Goal: Task Accomplishment & Management: Manage account settings

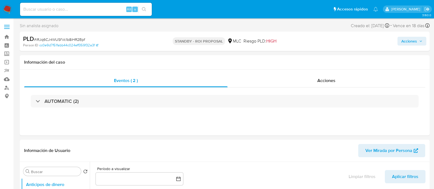
select select "10"
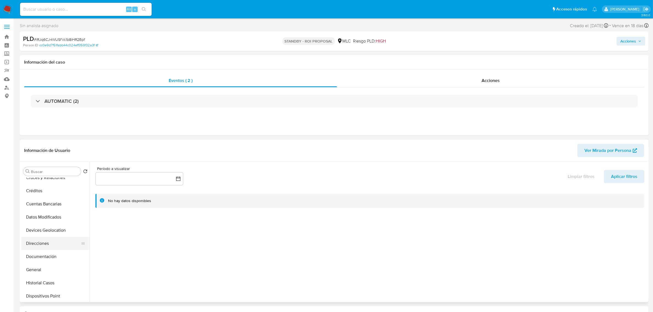
scroll to position [69, 0]
click at [50, 189] on button "Historial Casos" at bounding box center [53, 247] width 64 height 13
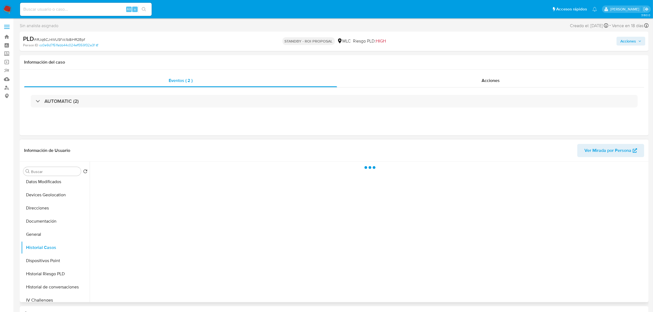
scroll to position [171, 0]
click at [38, 189] on button "KYC" at bounding box center [53, 250] width 64 height 13
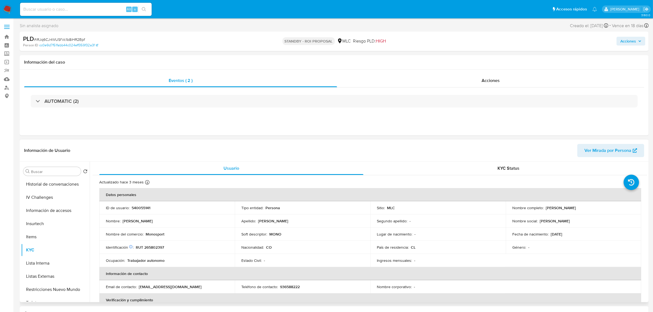
click at [150, 189] on p "RUT 265802397" at bounding box center [150, 247] width 28 height 5
copy p "265802397"
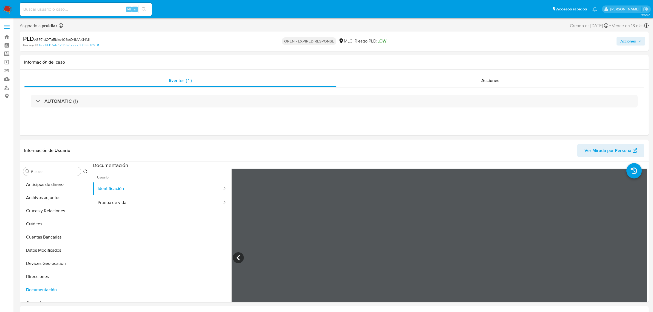
select select "10"
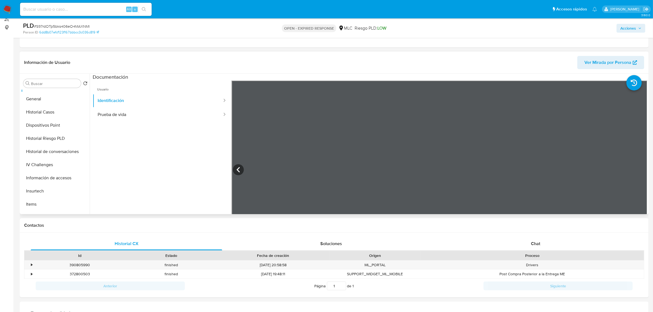
scroll to position [34, 0]
click at [41, 179] on button "General" at bounding box center [53, 180] width 64 height 13
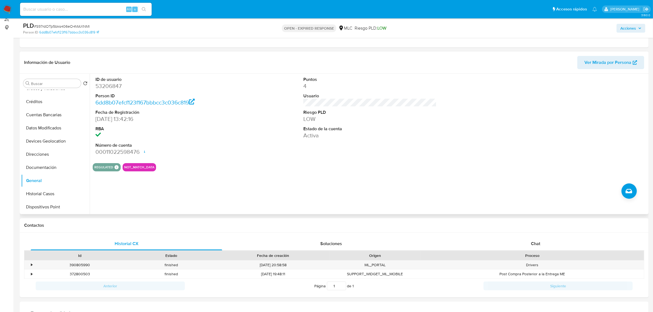
click at [113, 88] on dd "53206847" at bounding box center [161, 86] width 133 height 8
click at [117, 86] on dd "53206847" at bounding box center [161, 86] width 133 height 8
click at [110, 87] on dd "53206847" at bounding box center [161, 86] width 133 height 8
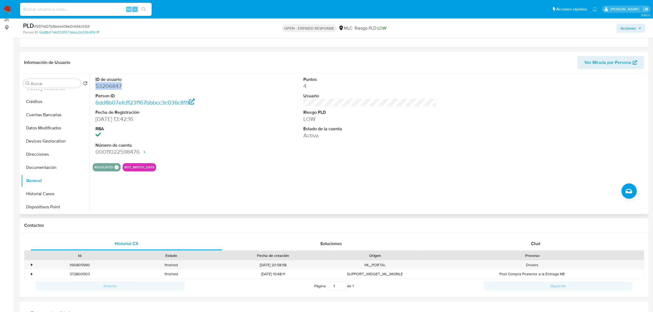
click at [110, 87] on dd "53206847" at bounding box center [161, 86] width 133 height 8
click at [106, 86] on dd "53206847" at bounding box center [161, 86] width 133 height 8
click at [113, 85] on dd "53206847" at bounding box center [161, 86] width 133 height 8
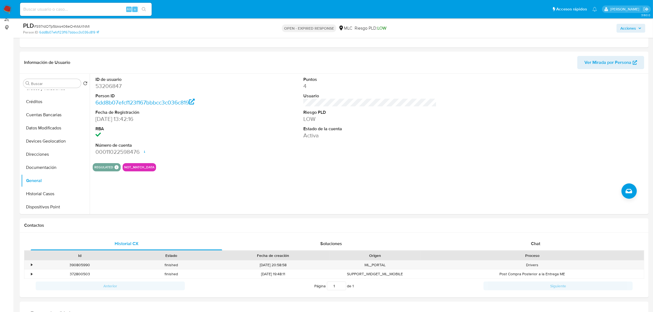
click at [54, 26] on span "# S97rdOTp5bks406eO4MAXNMl" at bounding box center [62, 26] width 56 height 5
copy span "S97rdOTp5bks406eO4MAXNMl"
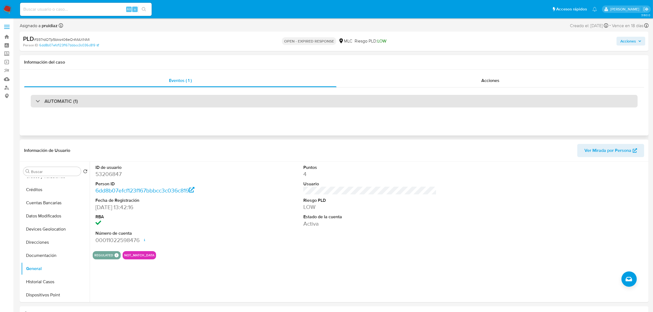
click at [90, 103] on div "AUTOMATIC (1)" at bounding box center [334, 101] width 607 height 13
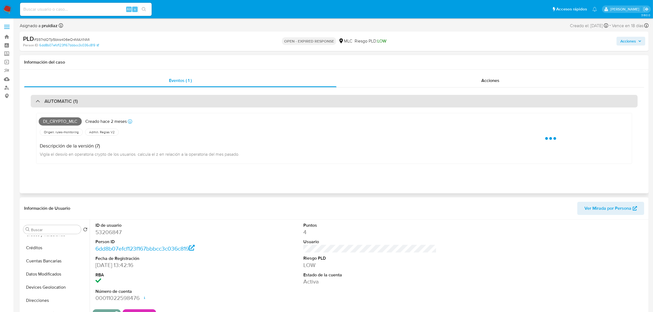
click at [90, 103] on div "AUTOMATIC (1)" at bounding box center [334, 101] width 607 height 13
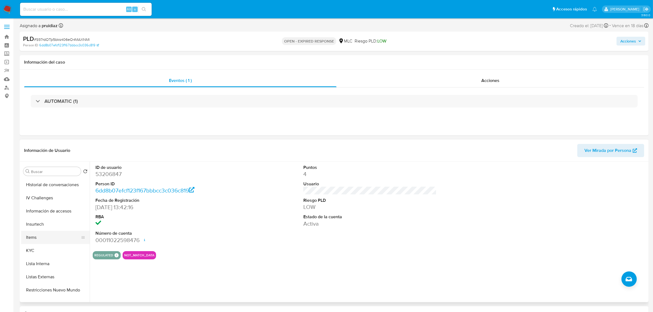
scroll to position [171, 0]
click at [41, 251] on button "KYC" at bounding box center [53, 250] width 64 height 13
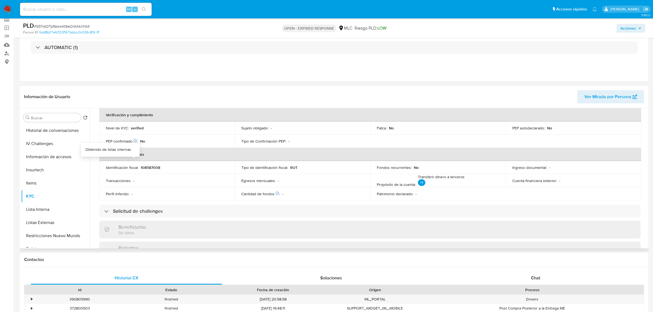
scroll to position [0, 0]
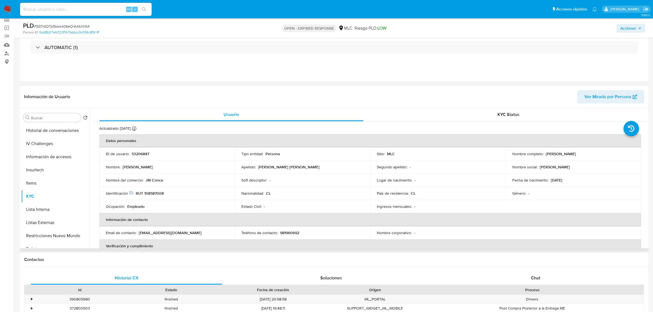
click at [148, 192] on p "RUT 108587008" at bounding box center [150, 193] width 28 height 5
copy p "108587008"
click at [271, 289] on div "Fecha de creación" at bounding box center [273, 289] width 105 height 5
click at [152, 194] on p "RUT 108587008" at bounding box center [150, 193] width 28 height 5
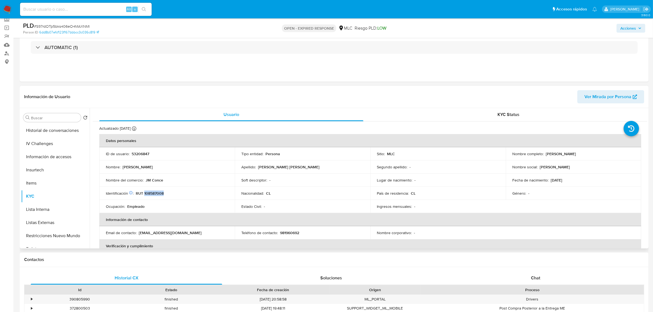
click at [152, 194] on p "RUT 108587008" at bounding box center [150, 193] width 28 height 5
click at [148, 193] on p "RUT 108587008" at bounding box center [150, 193] width 28 height 5
click at [152, 191] on p "RUT 108587008" at bounding box center [150, 193] width 28 height 5
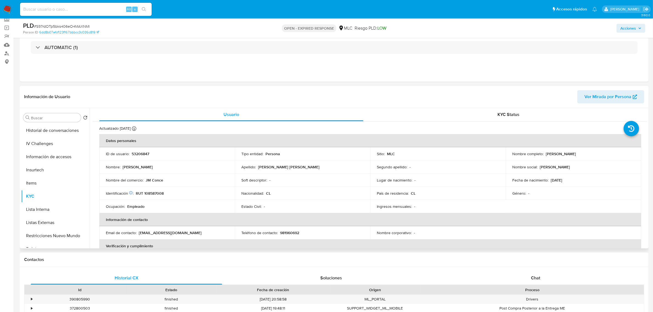
click at [152, 193] on p "RUT 108587008" at bounding box center [150, 193] width 28 height 5
copy p "108587008"
click at [152, 196] on td "Identificación Nº de serie: 530600846 : RUT 108587008" at bounding box center [166, 193] width 135 height 13
click at [153, 195] on p "RUT 108587008" at bounding box center [150, 193] width 28 height 5
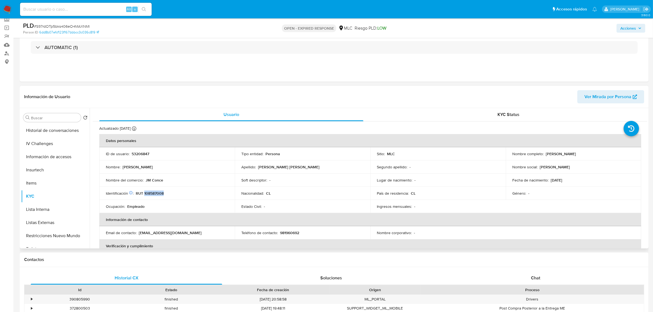
click at [153, 195] on p "RUT 108587008" at bounding box center [150, 193] width 28 height 5
copy p "108587008"
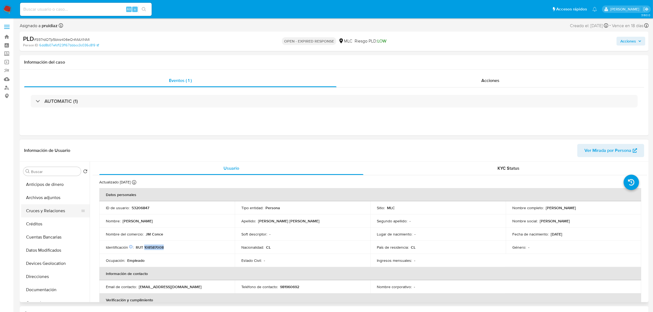
click at [52, 210] on button "Cruces y Relaciones" at bounding box center [53, 210] width 64 height 13
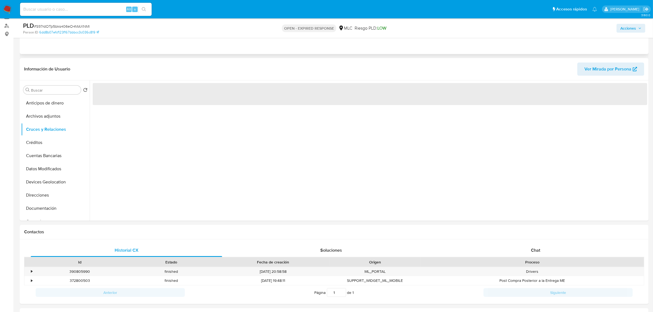
scroll to position [69, 0]
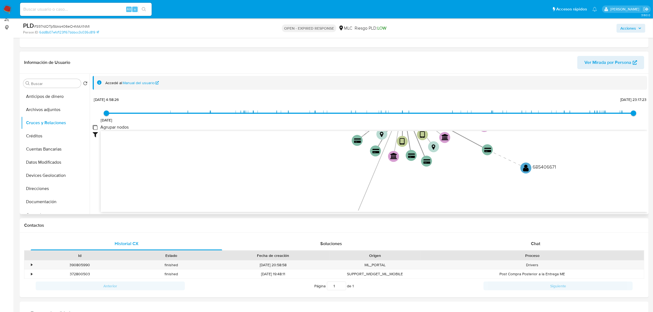
click at [97, 128] on group_nodes "Agrupar nodos" at bounding box center [95, 127] width 4 height 4
checkbox group_nodes "true"
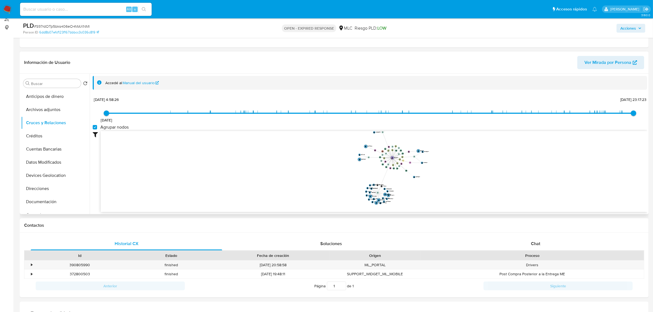
drag, startPoint x: 461, startPoint y: 137, endPoint x: 454, endPoint y: 154, distance: 18.3
click at [454, 154] on icon "device-63764b5208813b0018b7bdfe  user-53206847  53206847 D device-5f3c0833088…" at bounding box center [374, 171] width 547 height 80
drag, startPoint x: 471, startPoint y: 150, endPoint x: 434, endPoint y: 157, distance: 37.9
click at [445, 160] on icon "device-63764b5208813b0018b7bdfe  user-53206847  53206847 D device-5f3c0833088…" at bounding box center [374, 171] width 547 height 80
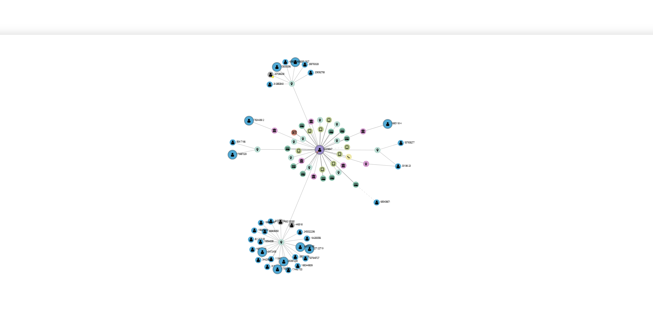
drag, startPoint x: 408, startPoint y: 155, endPoint x: 405, endPoint y: 146, distance: 9.1
click at [405, 146] on icon "device-63764b5208813b0018b7bdfe  user-53206847  53206847 D device-5f3c0833088…" at bounding box center [374, 171] width 547 height 80
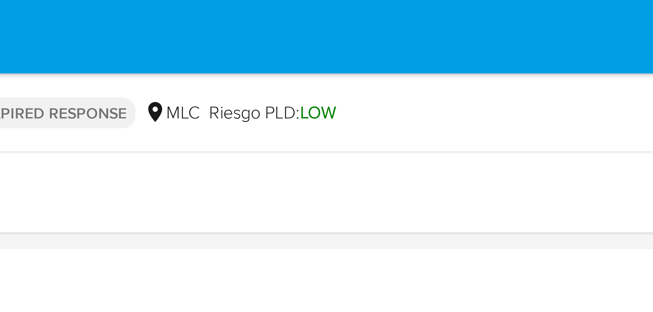
scroll to position [0, 0]
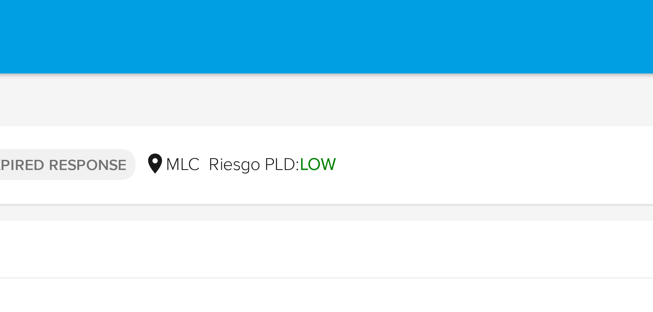
drag, startPoint x: 464, startPoint y: 8, endPoint x: 464, endPoint y: 4, distance: 4.1
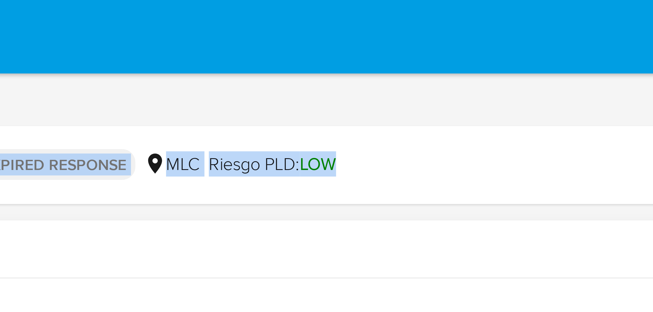
drag, startPoint x: 414, startPoint y: 41, endPoint x: 413, endPoint y: 70, distance: 29.1
click at [414, 44] on div "Asignado a pruidiaz Asignado el: 12/08/2025 16:25:42 Creado el: 12/07/2025 Crea…" at bounding box center [334, 36] width 629 height 29
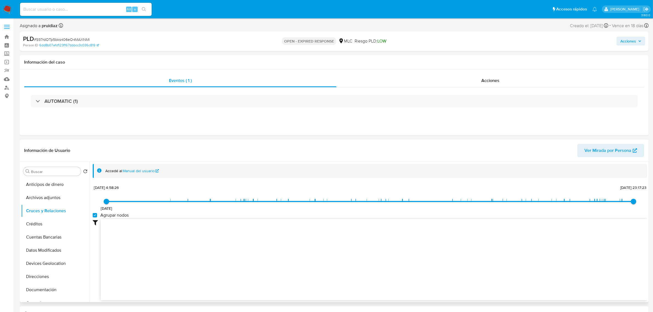
drag, startPoint x: 389, startPoint y: 136, endPoint x: 336, endPoint y: 174, distance: 64.5
click at [336, 174] on div "Accedé al Manual del usuario" at bounding box center [374, 170] width 538 height 5
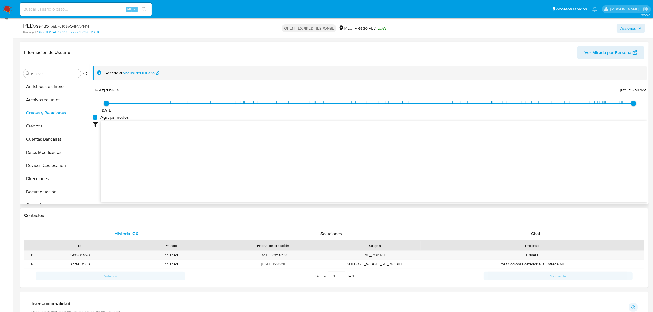
scroll to position [171, 0]
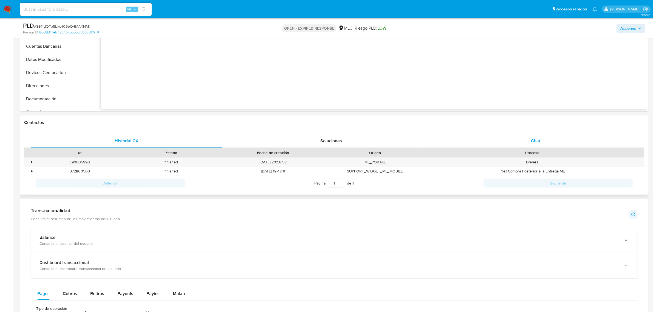
click at [540, 142] on div "Chat" at bounding box center [535, 140] width 191 height 13
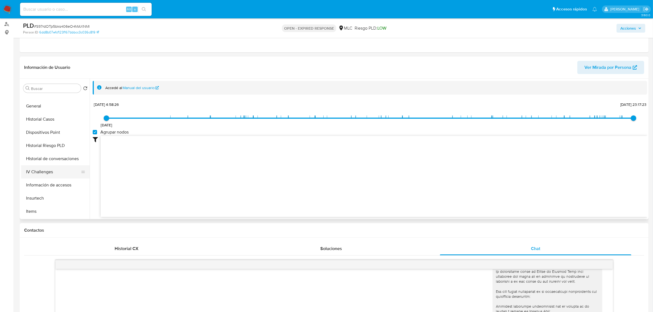
scroll to position [137, 0]
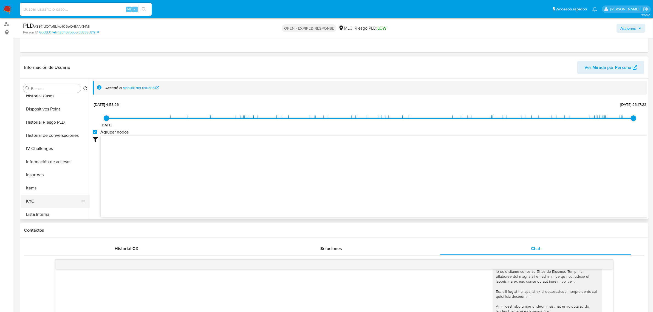
click at [29, 197] on button "KYC" at bounding box center [53, 201] width 64 height 13
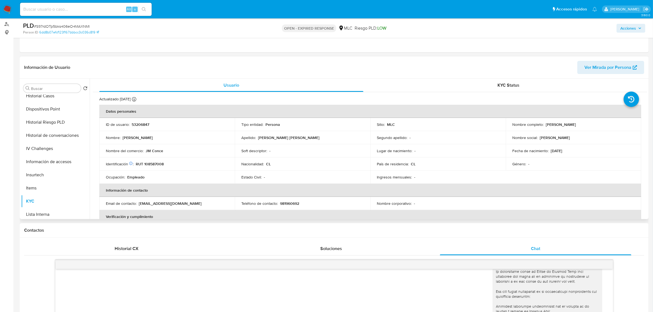
drag, startPoint x: 590, startPoint y: 125, endPoint x: 543, endPoint y: 124, distance: 46.9
click at [543, 124] on div "Nombre completo : José Miguel Ibaceta Fabres" at bounding box center [573, 124] width 122 height 5
copy div "José Miguel Ibaceta Fabre"
click at [50, 138] on button "Documentación" at bounding box center [53, 138] width 64 height 13
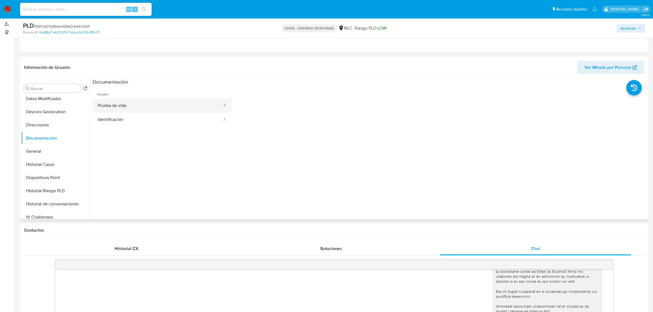
click at [128, 104] on button "Prueba de vida" at bounding box center [158, 106] width 130 height 14
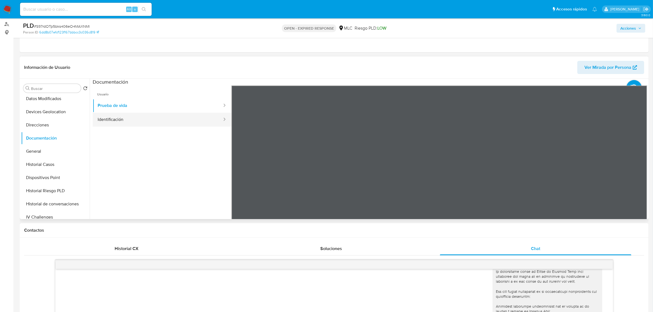
click at [121, 123] on button "Identificación" at bounding box center [158, 120] width 130 height 14
click at [640, 174] on icon at bounding box center [640, 174] width 11 height 11
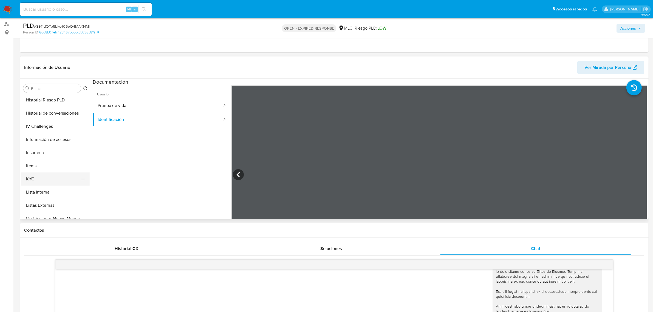
scroll to position [171, 0]
click at [48, 160] on button "Items" at bounding box center [53, 153] width 64 height 13
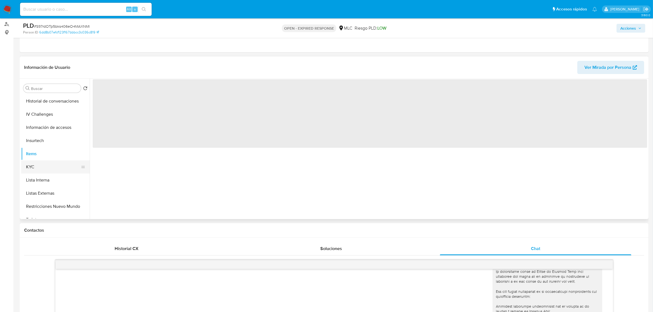
click at [45, 165] on button "KYC" at bounding box center [53, 166] width 64 height 13
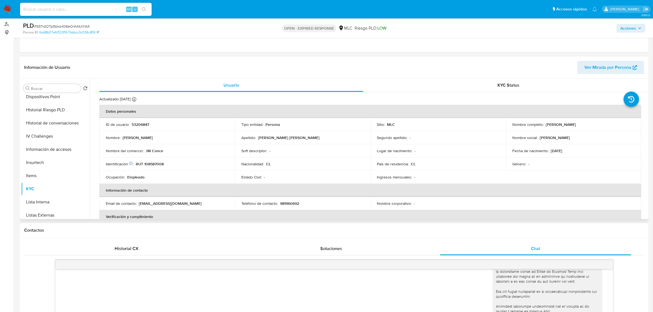
scroll to position [69, 0]
click at [46, 159] on button "Historial Casos" at bounding box center [53, 164] width 64 height 13
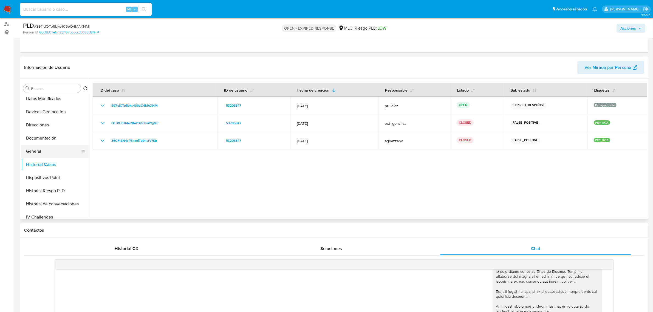
click at [32, 152] on button "General" at bounding box center [53, 151] width 64 height 13
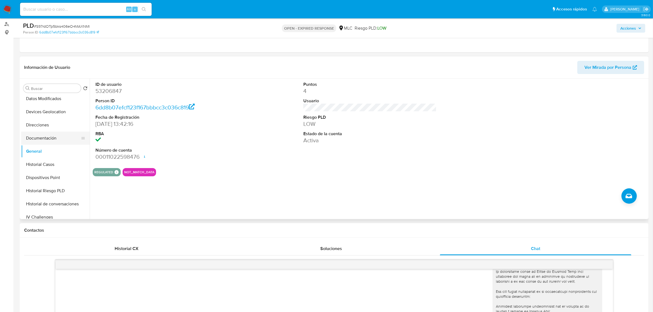
click at [39, 135] on button "Documentación" at bounding box center [53, 138] width 64 height 13
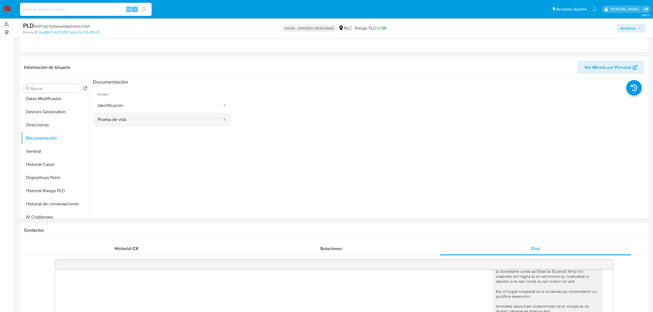
click at [131, 121] on button "Prueba de vida" at bounding box center [158, 120] width 130 height 14
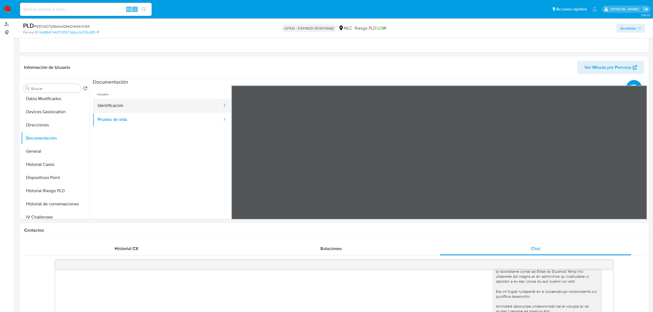
click at [160, 106] on button "Identificación" at bounding box center [158, 106] width 130 height 14
click at [635, 173] on icon at bounding box center [640, 174] width 11 height 11
click at [238, 175] on icon at bounding box center [238, 174] width 11 height 11
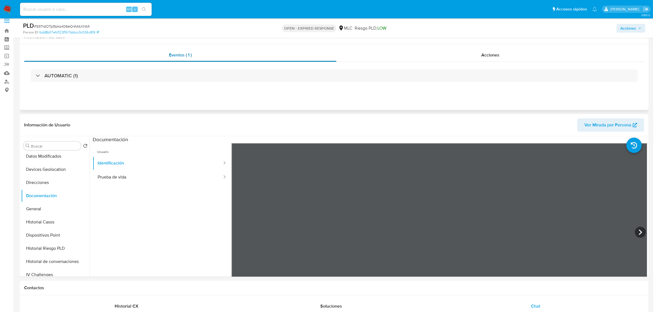
scroll to position [0, 0]
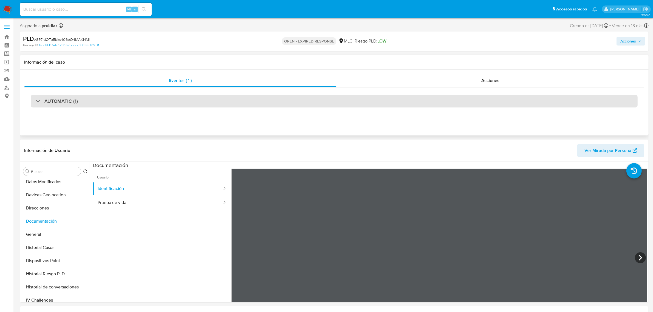
click at [55, 101] on h3 "AUTOMATIC (1)" at bounding box center [60, 101] width 33 height 6
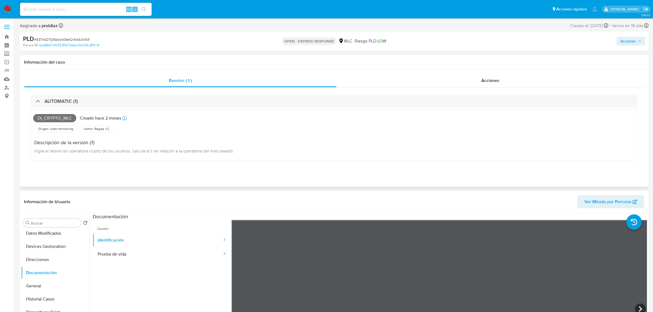
click at [64, 116] on span "Di_crypto_mlc" at bounding box center [54, 118] width 43 height 8
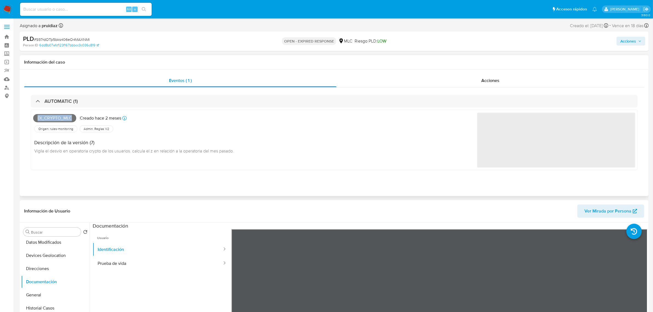
click at [64, 116] on span "Di_crypto_mlc" at bounding box center [54, 118] width 43 height 8
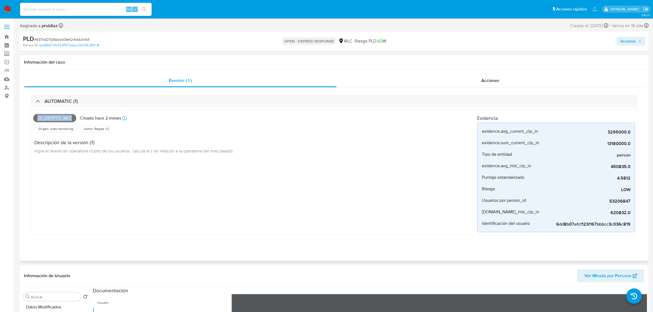
copy span "Di_crypto_mlc"
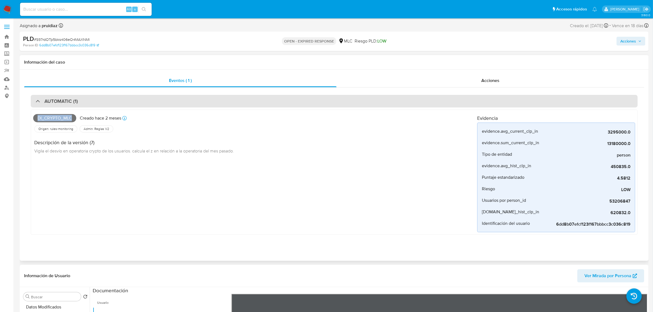
drag, startPoint x: 69, startPoint y: 98, endPoint x: 73, endPoint y: 107, distance: 10.1
click at [69, 98] on h3 "AUTOMATIC (1)" at bounding box center [60, 101] width 33 height 6
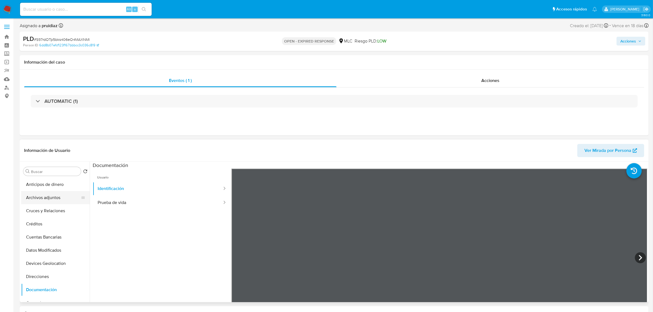
click at [42, 199] on button "Archivos adjuntos" at bounding box center [53, 197] width 64 height 13
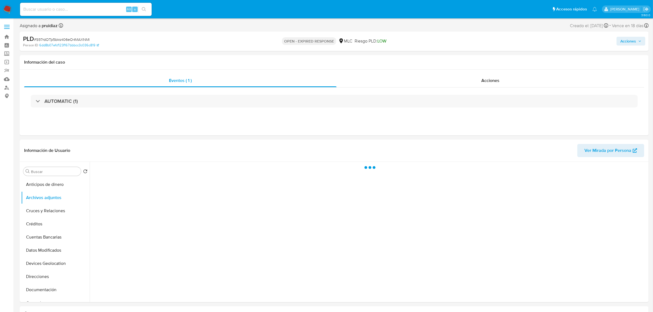
click at [67, 37] on span "# S97rdOTp5bks406eO4MAXNMl" at bounding box center [62, 39] width 56 height 5
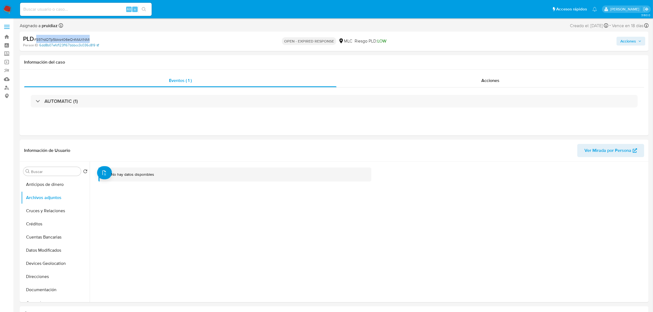
copy span "S97rdOTp5bks406eO4MAXNMl"
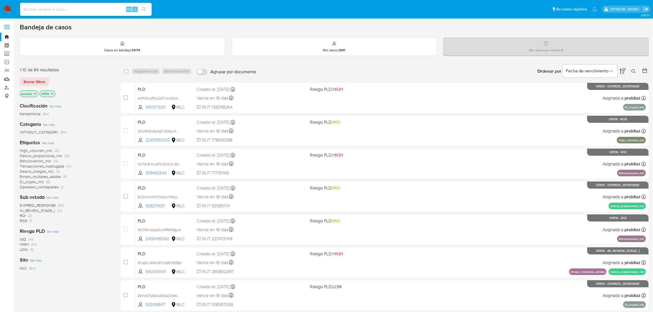
click at [4, 9] on img at bounding box center [7, 9] width 9 height 9
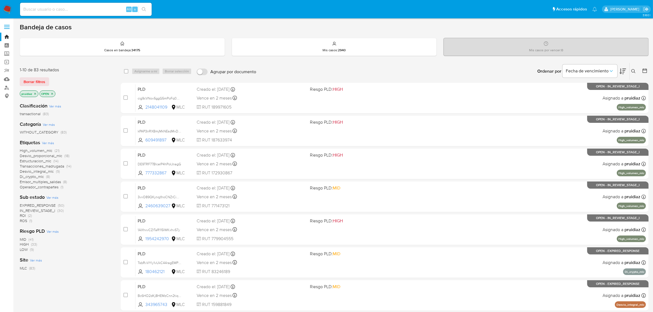
click at [623, 72] on icon at bounding box center [623, 72] width 7 height 6
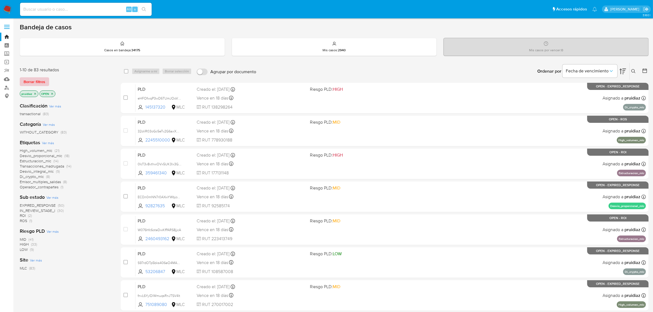
click at [36, 81] on span "Borrar filtros" at bounding box center [35, 82] width 22 height 8
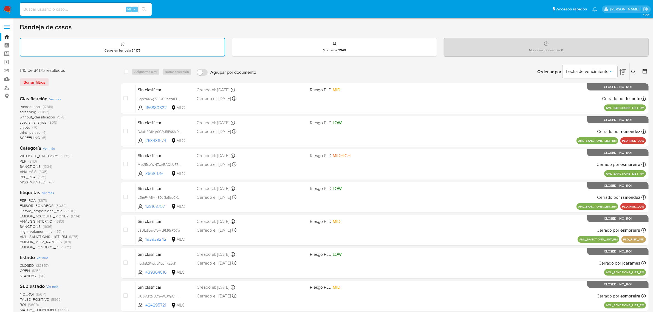
click at [642, 72] on icon at bounding box center [644, 71] width 5 height 5
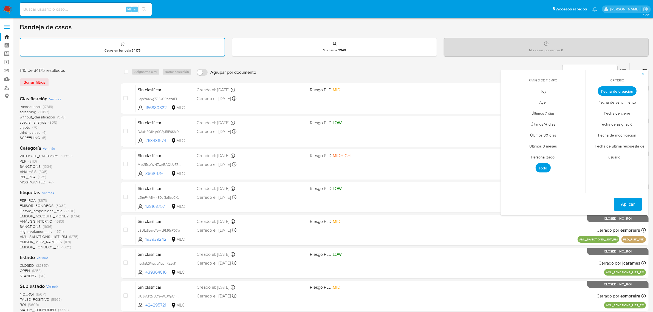
click at [615, 108] on span "Fecha de cierre" at bounding box center [617, 113] width 38 height 11
click at [543, 91] on span "Hoy" at bounding box center [543, 91] width 18 height 11
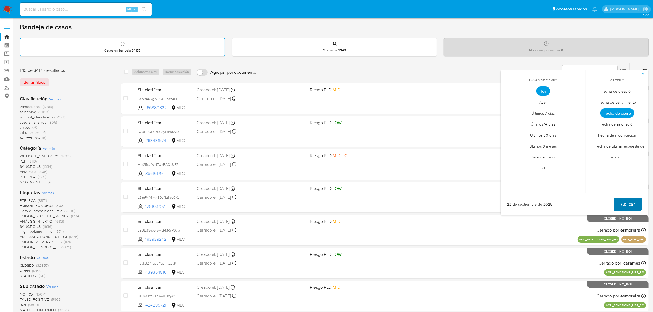
click at [633, 198] on span "Aplicar" at bounding box center [628, 204] width 14 height 12
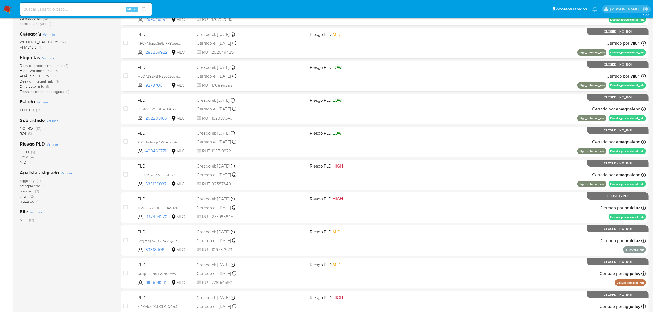
scroll to position [103, 0]
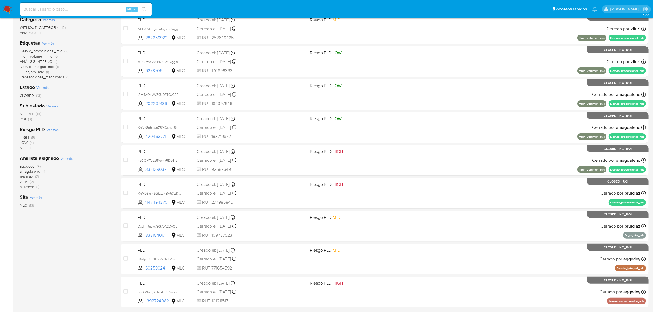
click at [25, 176] on span "pruidiaz" at bounding box center [26, 176] width 13 height 5
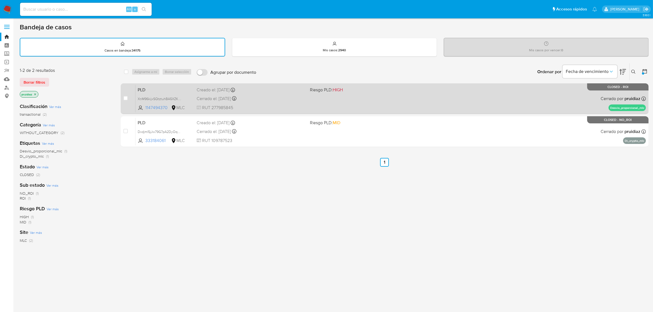
click at [379, 102] on div "PLD XnM96kijxSQtztuhBA5XZK8Y 1147494370 MLC Riesgo PLD: HIGH Creado el: 12/07/2…" at bounding box center [390, 99] width 510 height 28
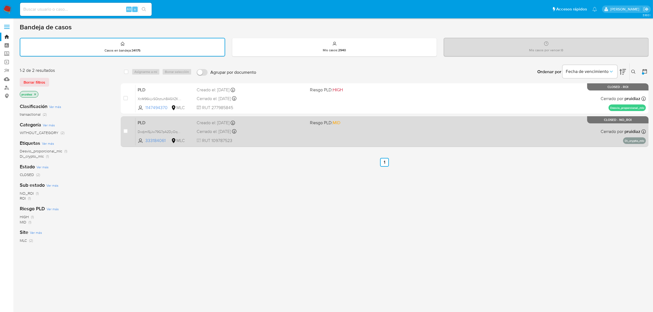
click at [288, 132] on div "Cerrado el: 22/09/2025 Cerrado el: 22/09/2025 11:25:39" at bounding box center [251, 132] width 109 height 6
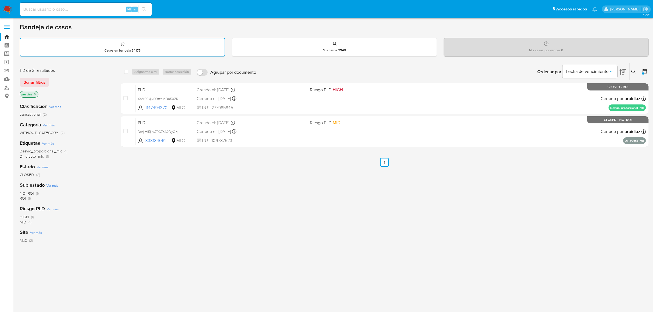
click at [10, 2] on nav "Pausado Ver notificaciones Alt s Accesos rápidos Presiona las siguientes teclas…" at bounding box center [326, 9] width 653 height 18
click at [7, 8] on img at bounding box center [7, 9] width 9 height 9
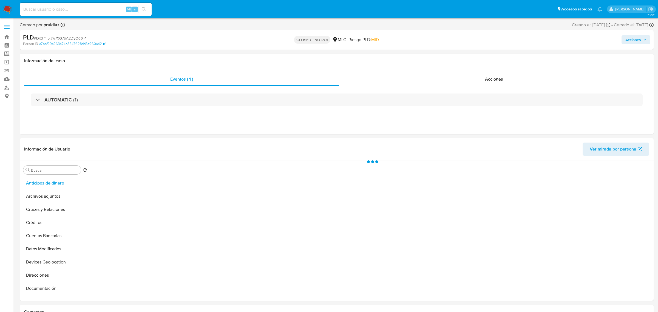
select select "10"
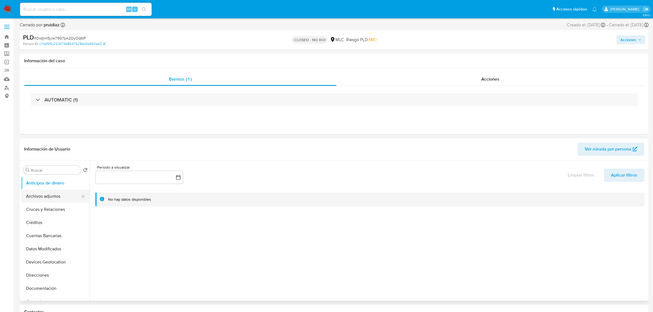
click at [50, 198] on button "Archivos adjuntos" at bounding box center [53, 196] width 64 height 13
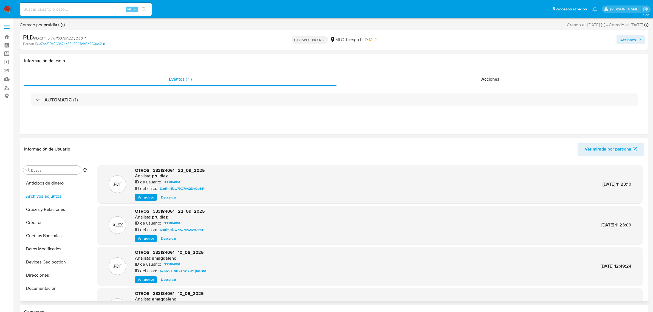
click at [143, 199] on span "Ver archivo" at bounding box center [146, 197] width 16 height 5
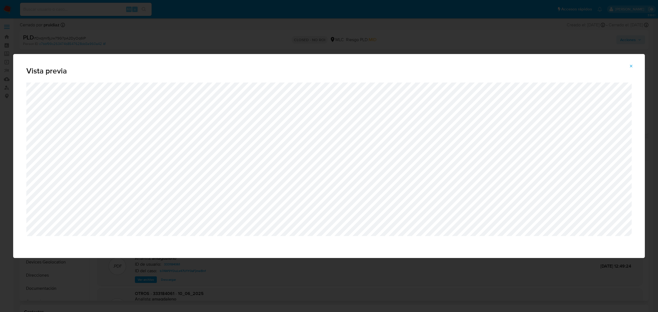
click at [635, 66] on button "Attachment preview" at bounding box center [631, 66] width 12 height 9
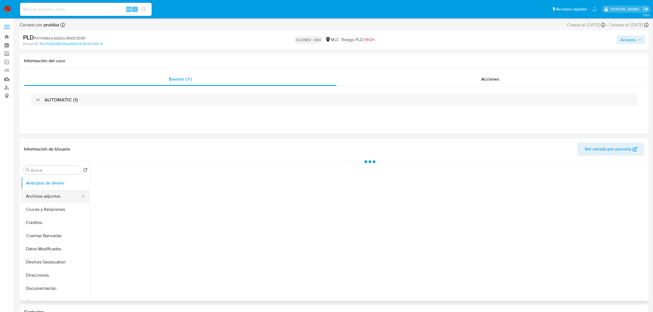
click at [38, 200] on button "Archivos adjuntos" at bounding box center [53, 196] width 64 height 13
select select "10"
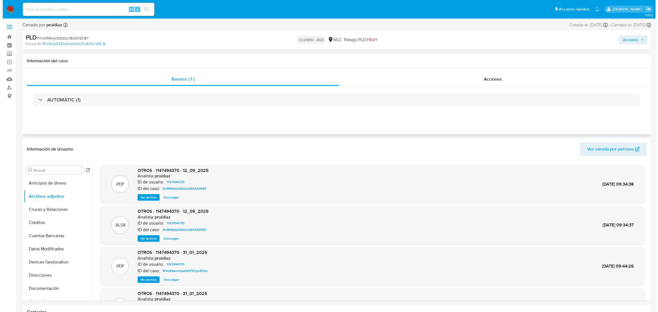
scroll to position [34, 0]
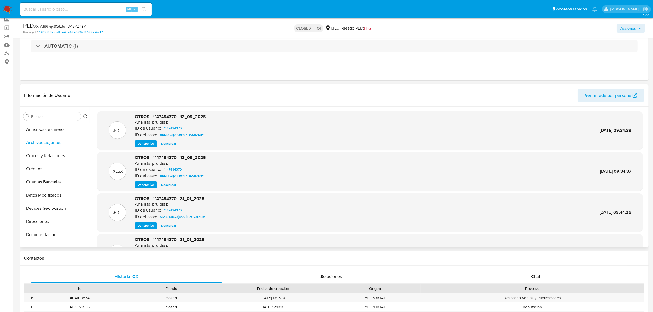
click at [150, 142] on span "Ver archivo" at bounding box center [146, 143] width 16 height 5
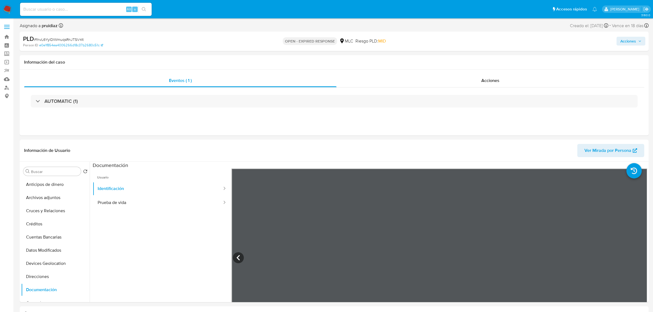
select select "10"
click at [51, 37] on span "# fnvL6YylDlWmuqsRnJTSV4It" at bounding box center [59, 39] width 50 height 5
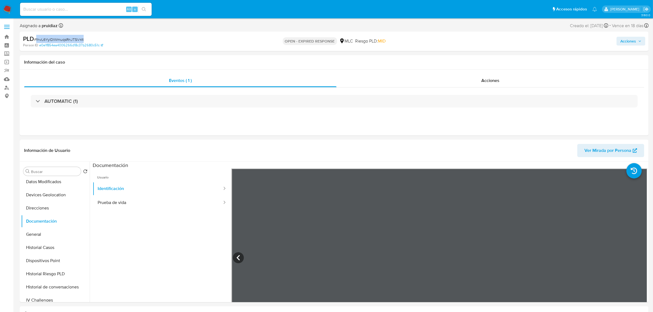
click at [51, 37] on span "# fnvL6YylDlWmuqsRnJTSV4It" at bounding box center [59, 39] width 50 height 5
copy span "fnvL6YylDlWmuqsRnJTSV4It"
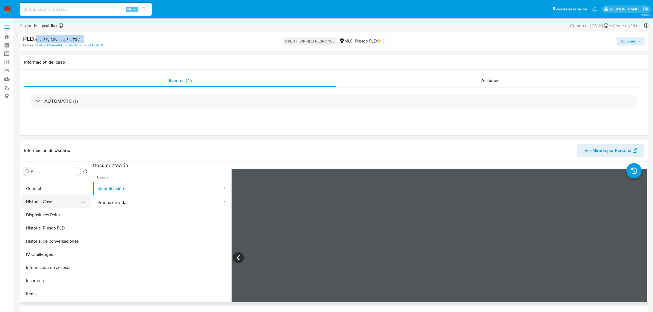
scroll to position [103, 0]
click at [39, 199] on button "General" at bounding box center [53, 200] width 64 height 13
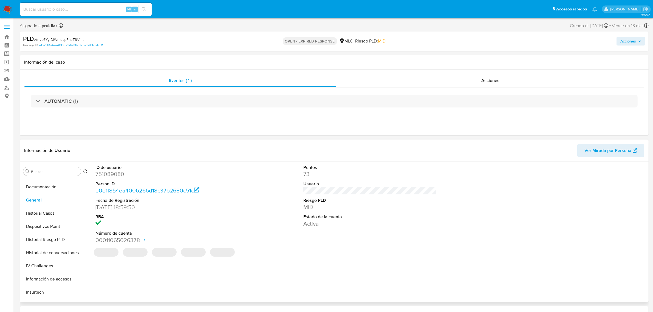
click at [121, 172] on dd "751089080" at bounding box center [161, 174] width 133 height 8
copy dd "751089080"
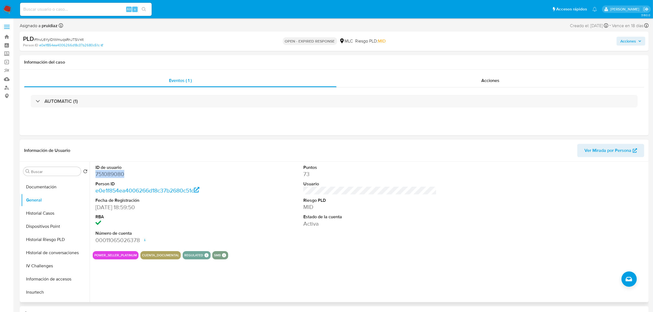
click at [111, 173] on dd "751089080" at bounding box center [161, 174] width 133 height 8
copy dd "751089080"
click at [120, 175] on dd "751089080" at bounding box center [161, 174] width 133 height 8
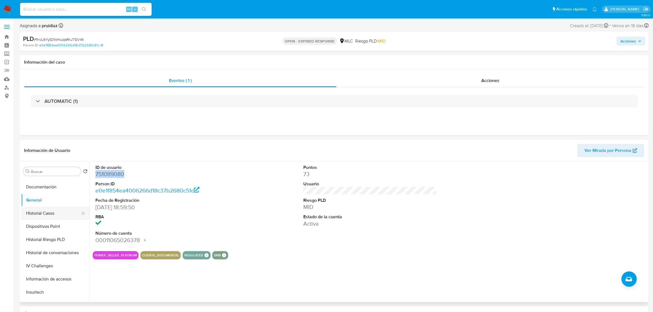
click at [55, 218] on button "Historial Casos" at bounding box center [53, 213] width 64 height 13
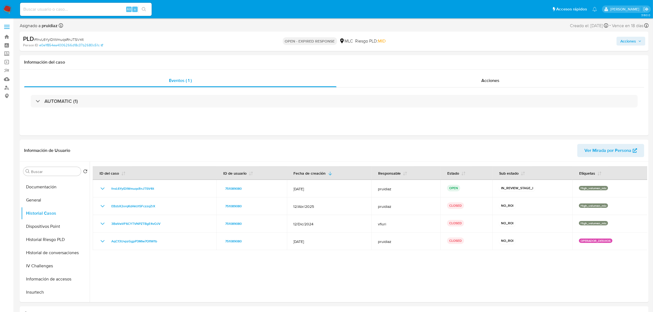
click at [57, 36] on div "PLD # fnvL6YylDlWmuqsRnJTSV4It" at bounding box center [125, 39] width 205 height 8
click at [52, 40] on span "# fnvL6YylDlWmuqsRnJTSV4It" at bounding box center [59, 39] width 50 height 5
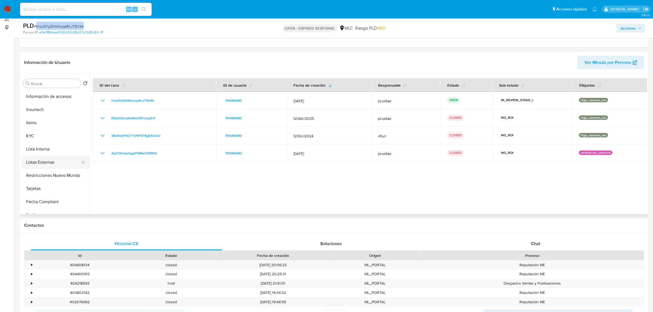
scroll to position [206, 0]
click at [30, 128] on button "KYC" at bounding box center [53, 127] width 64 height 13
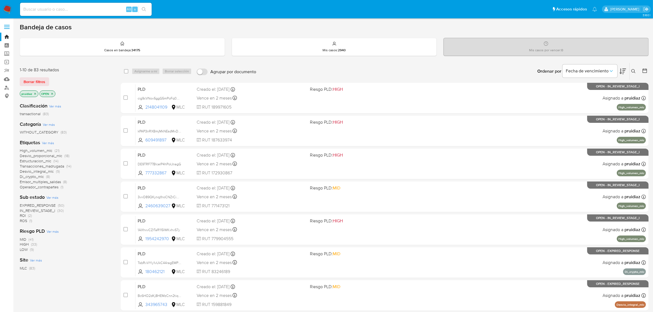
click at [623, 72] on icon at bounding box center [623, 72] width 7 height 6
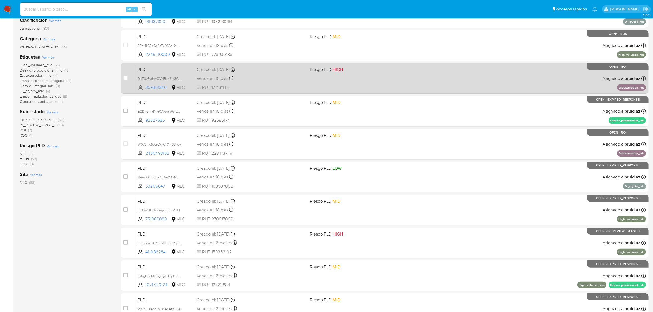
scroll to position [140, 0]
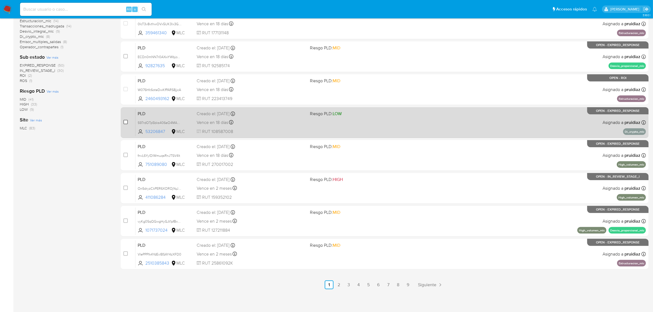
click at [126, 121] on input "checkbox" at bounding box center [125, 122] width 4 height 4
checkbox input "true"
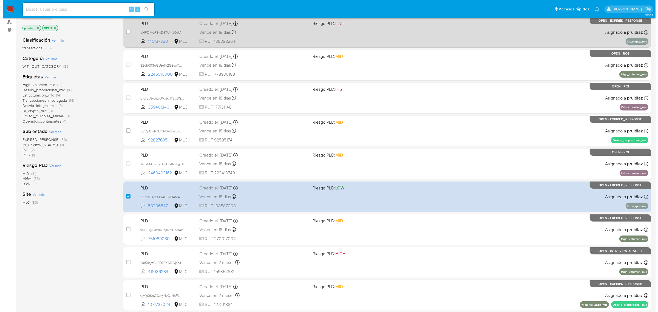
scroll to position [0, 0]
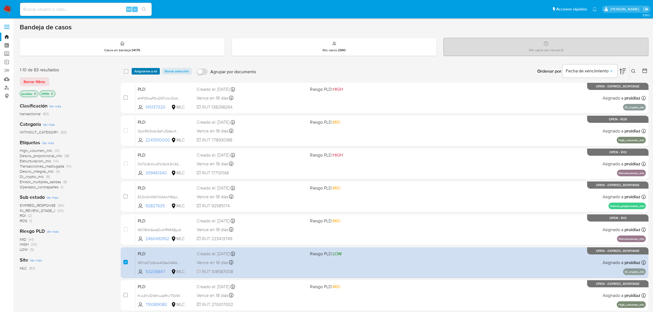
click at [146, 71] on span "Asignarme a mí" at bounding box center [145, 71] width 23 height 5
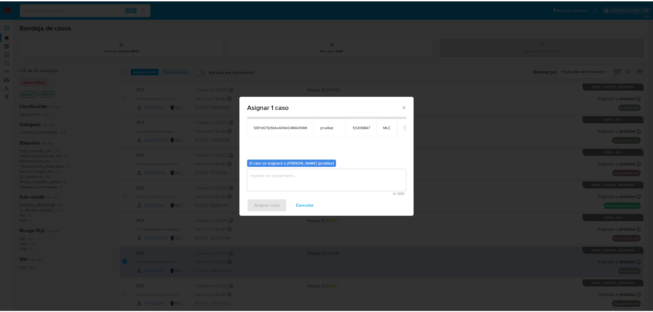
scroll to position [28, 0]
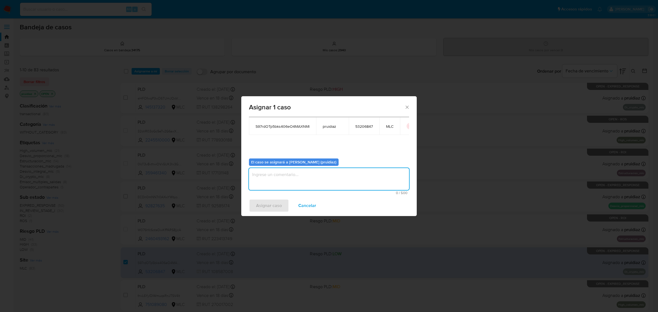
drag, startPoint x: 300, startPoint y: 182, endPoint x: 296, endPoint y: 179, distance: 4.8
click at [296, 180] on textarea "assign-modal" at bounding box center [329, 179] width 160 height 22
type textarea "-"
click at [279, 203] on span "Asignar caso" at bounding box center [269, 206] width 26 height 12
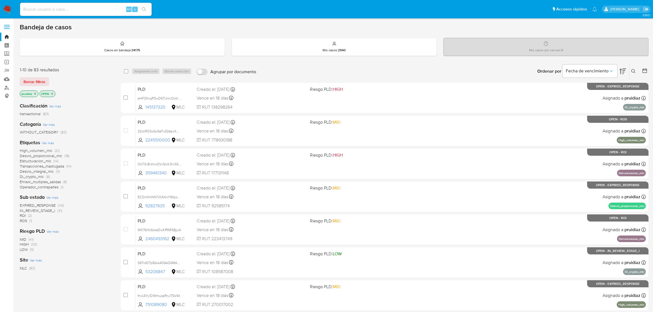
click at [8, 7] on img at bounding box center [7, 9] width 9 height 9
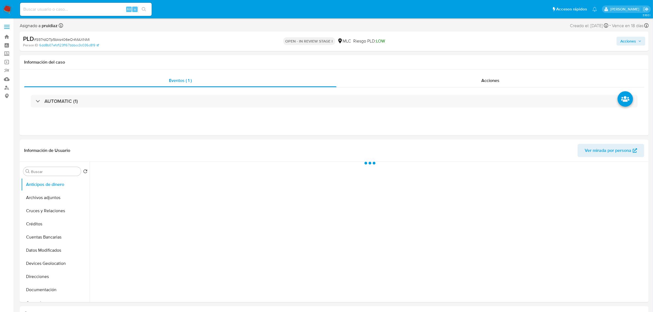
select select "10"
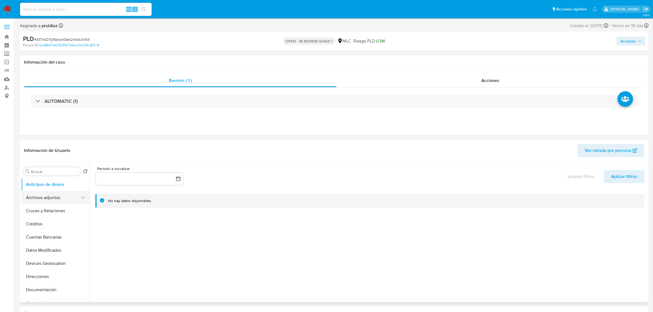
click at [64, 194] on button "Archivos adjuntos" at bounding box center [53, 197] width 64 height 13
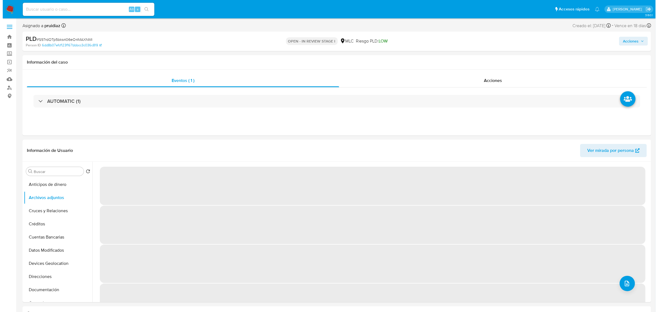
scroll to position [34, 0]
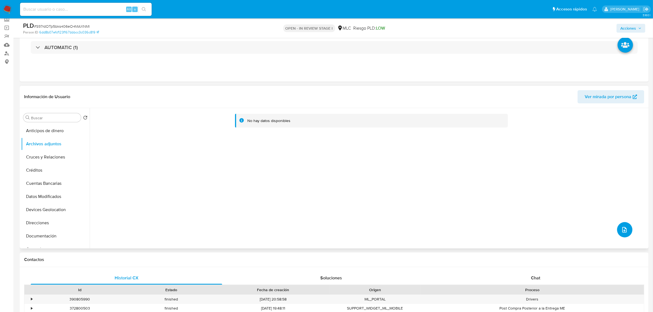
click at [621, 229] on icon "upload-file" at bounding box center [624, 230] width 7 height 7
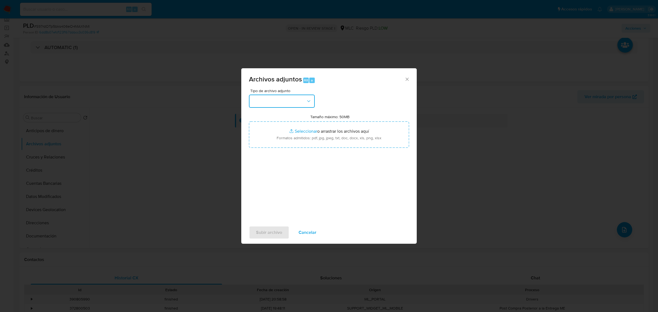
click at [290, 104] on button "button" at bounding box center [282, 101] width 66 height 13
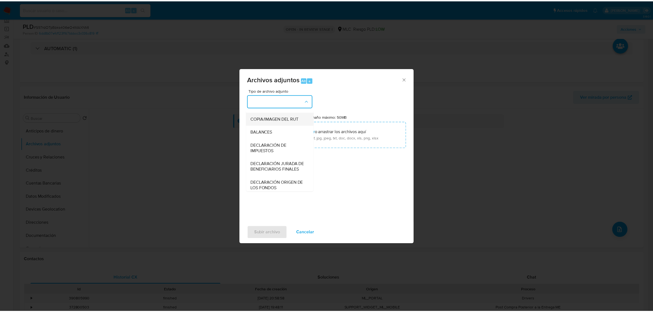
scroll to position [91, 0]
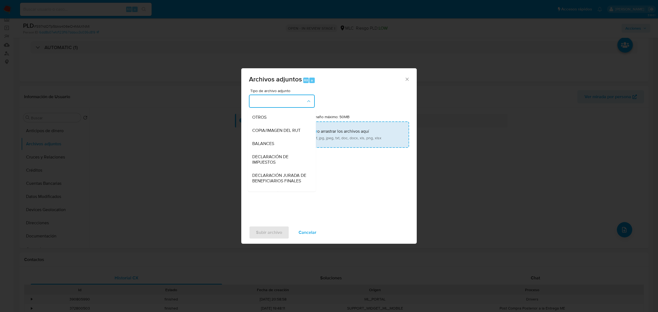
click at [268, 124] on div "OTROS" at bounding box center [280, 117] width 56 height 13
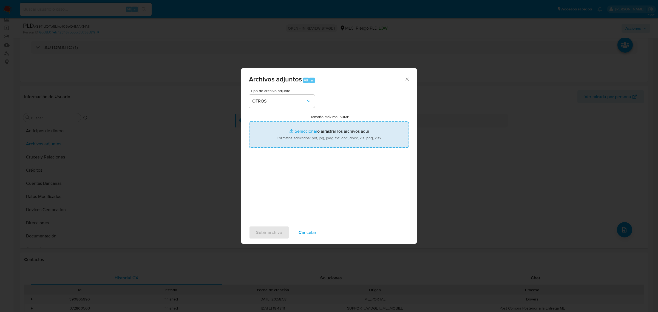
click at [315, 140] on input "Tamaño máximo: 50MB Seleccionar archivos" at bounding box center [329, 134] width 160 height 26
type input "C:\fakepath\53206847 - 22_09_2025.xlsx"
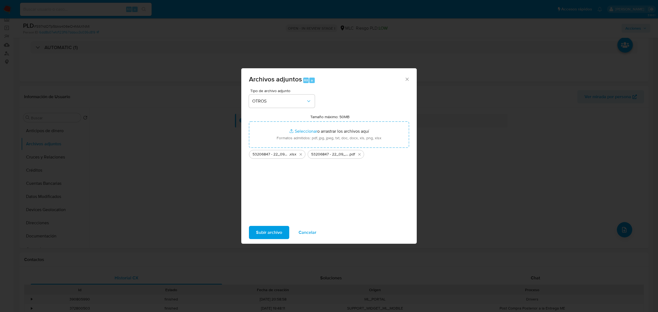
click at [276, 231] on span "Subir archivo" at bounding box center [269, 233] width 26 height 12
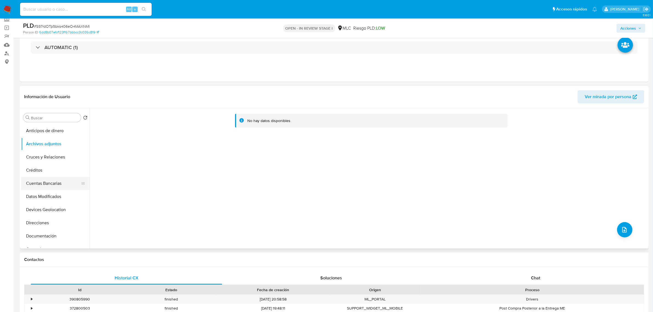
click at [67, 182] on button "Cuentas Bancarias" at bounding box center [53, 183] width 64 height 13
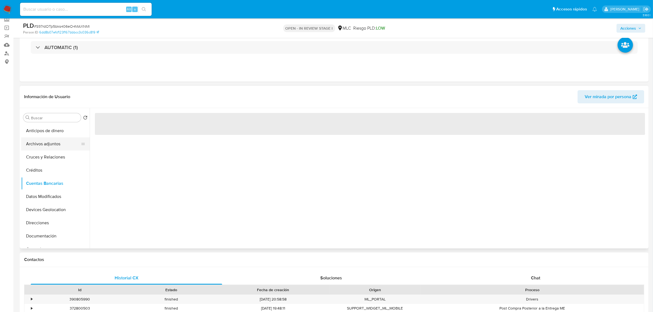
click at [44, 147] on button "Archivos adjuntos" at bounding box center [53, 143] width 64 height 13
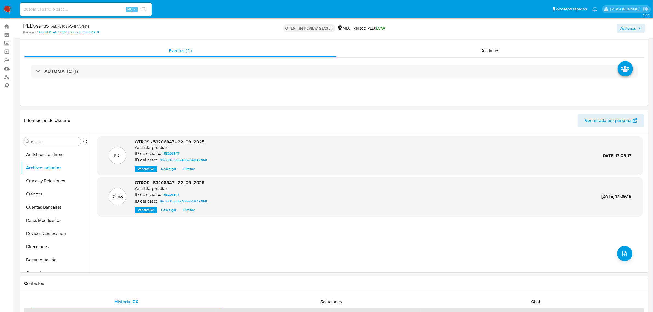
scroll to position [0, 0]
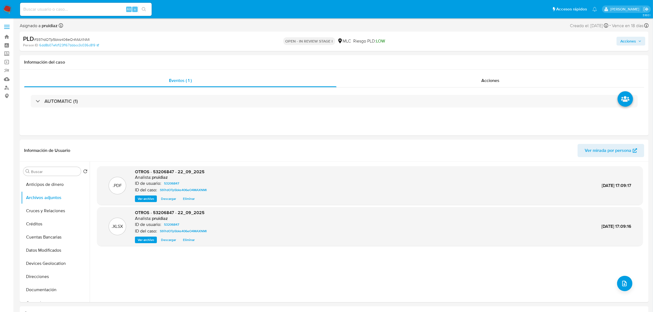
click at [643, 39] on button "Acciones" at bounding box center [631, 41] width 29 height 9
click at [463, 64] on div "Resolución del caso Alt r" at bounding box center [482, 59] width 52 height 14
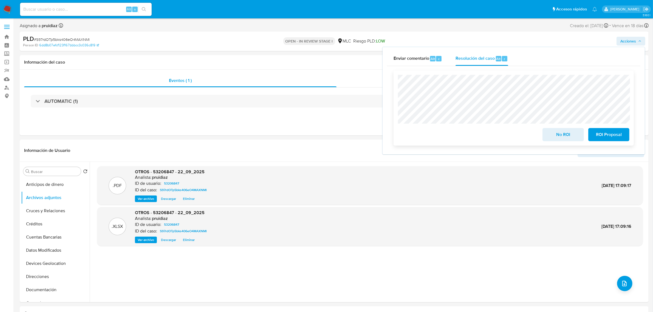
click at [557, 133] on span "No ROI" at bounding box center [563, 135] width 27 height 12
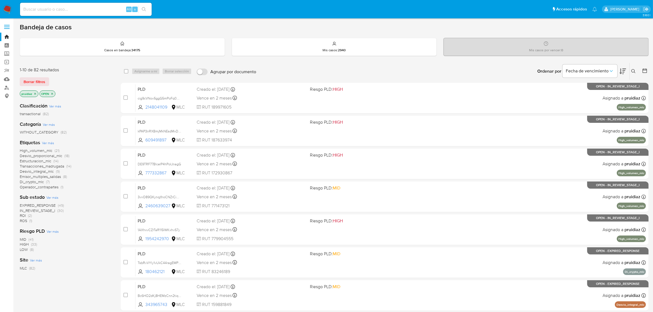
click at [621, 72] on icon at bounding box center [623, 71] width 7 height 7
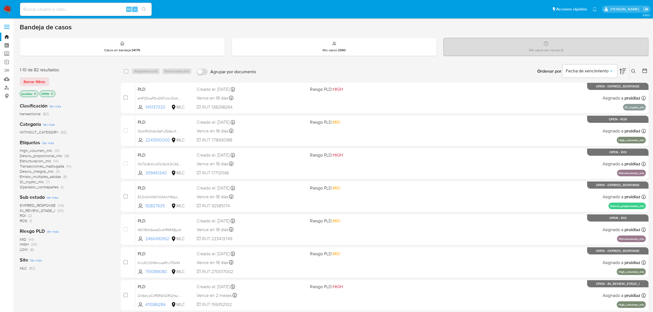
click at [23, 214] on span "ROI" at bounding box center [23, 215] width 6 height 5
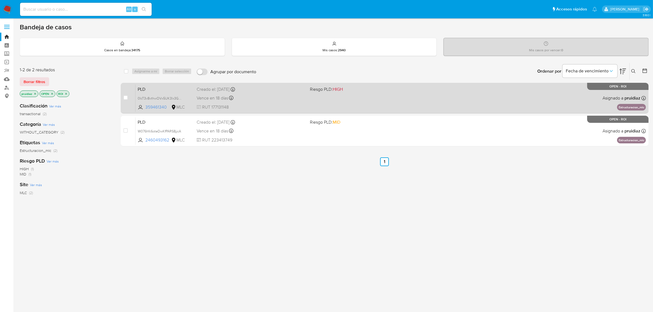
click at [275, 110] on div "PLD 0IcT3v8vthwOVx5UK3lx3GGI 359461340 MLC Riesgo PLD: HIGH Creado el: [DATE] C…" at bounding box center [390, 98] width 510 height 28
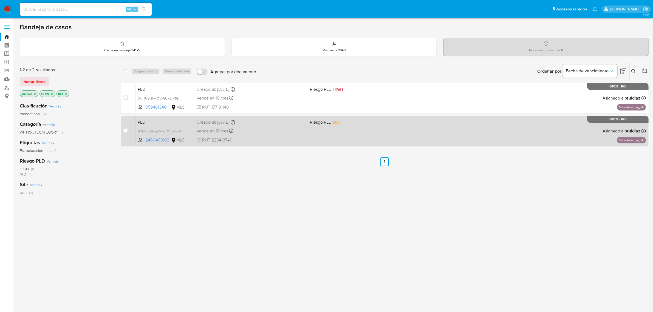
click at [303, 129] on div "Vence en 18 días Vence el 10/10/2025 16:10:06" at bounding box center [251, 130] width 109 height 7
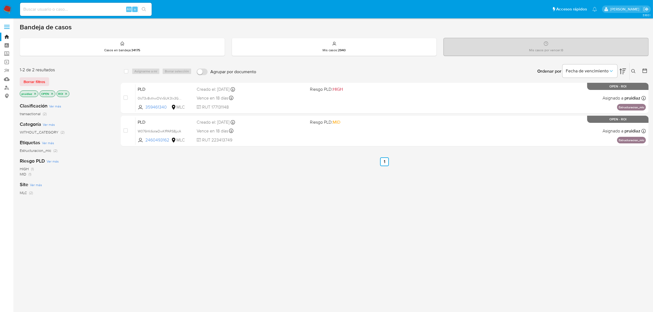
click at [4, 7] on img at bounding box center [7, 9] width 9 height 9
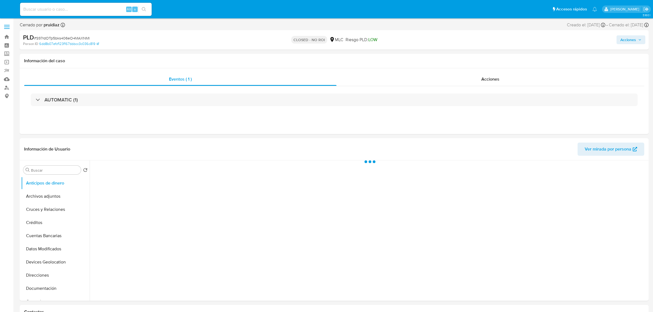
select select "10"
click at [483, 76] on div "Acciones" at bounding box center [491, 80] width 308 height 13
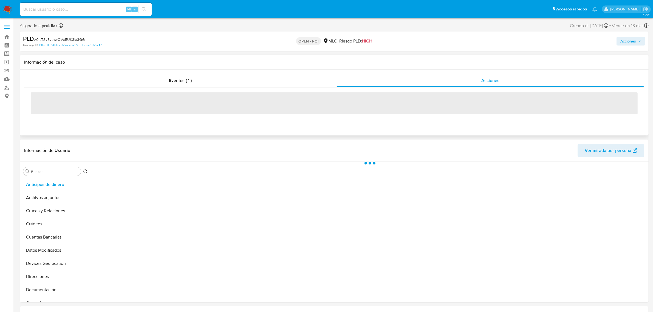
select select "10"
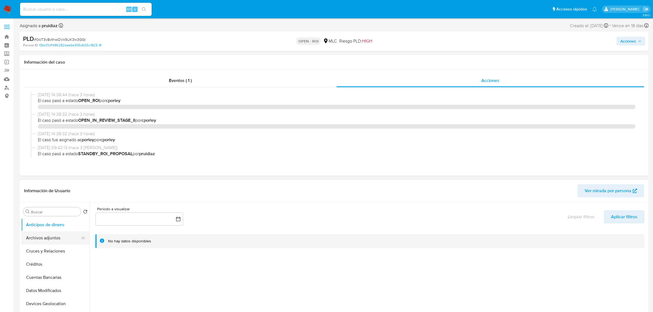
click at [44, 234] on button "Archivos adjuntos" at bounding box center [53, 237] width 64 height 13
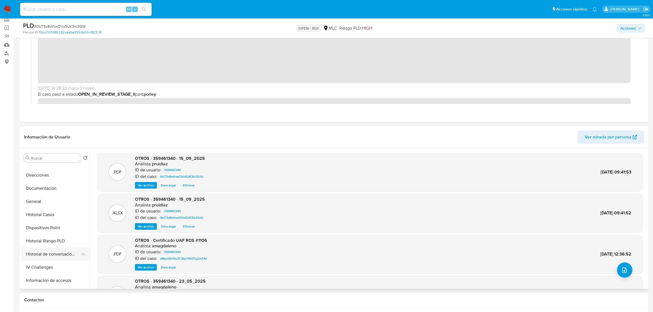
scroll to position [103, 0]
click at [46, 202] on button "Historial Casos" at bounding box center [53, 199] width 64 height 13
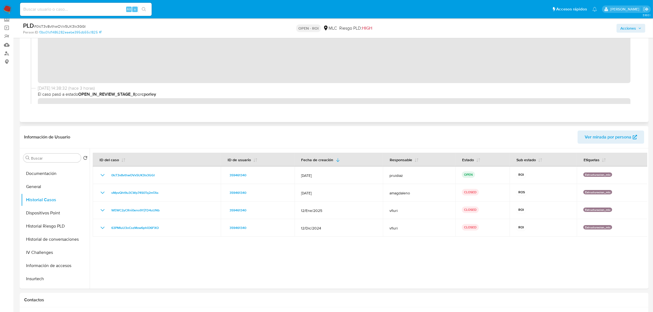
scroll to position [0, 0]
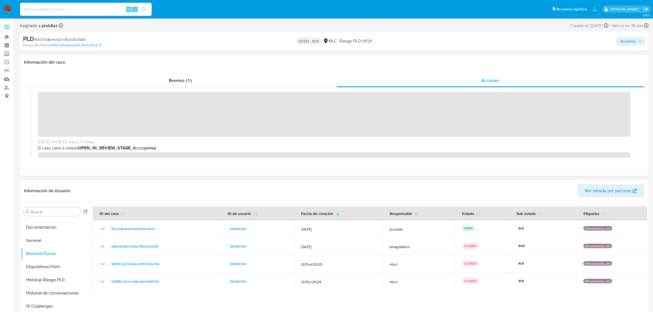
click at [620, 42] on button "Acciones" at bounding box center [631, 41] width 29 height 9
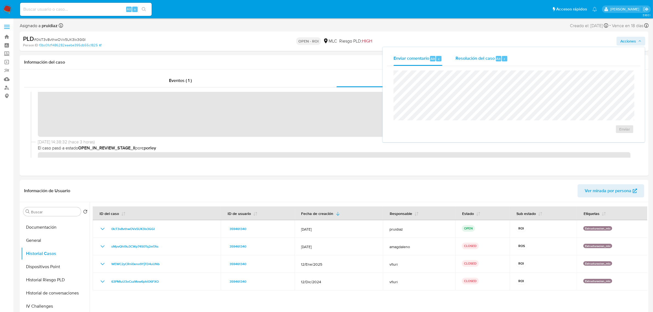
click at [496, 61] on div "Alt" at bounding box center [498, 58] width 5 height 5
click at [607, 133] on span "ROI" at bounding box center [608, 135] width 27 height 12
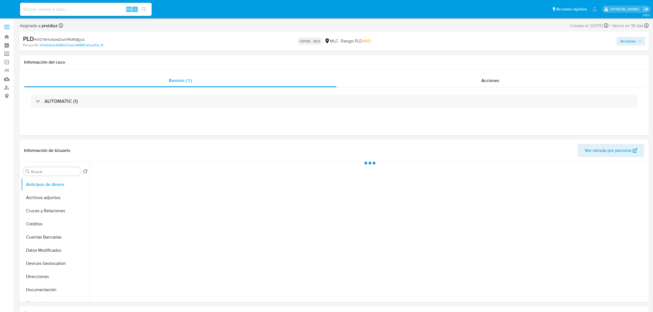
select select "10"
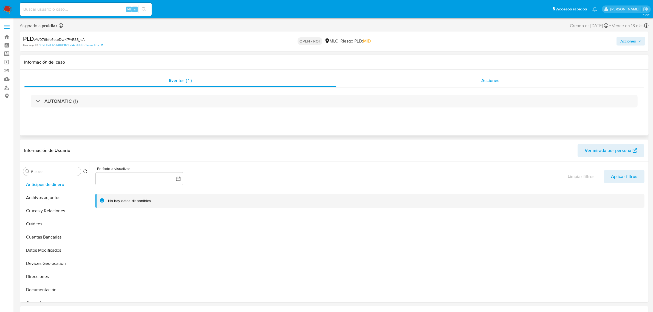
click at [503, 78] on div "Acciones" at bounding box center [491, 80] width 308 height 13
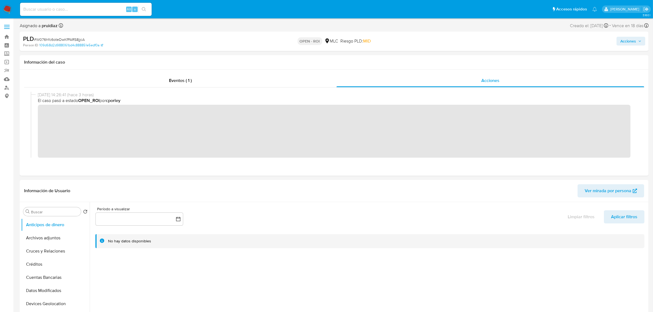
click at [623, 45] on span "Acciones" at bounding box center [628, 41] width 16 height 9
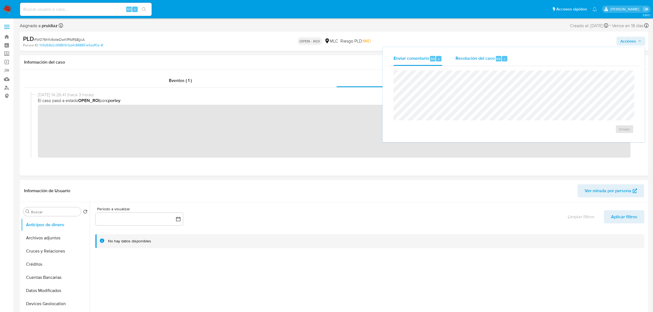
click at [490, 60] on span "Resolución del caso" at bounding box center [475, 58] width 39 height 6
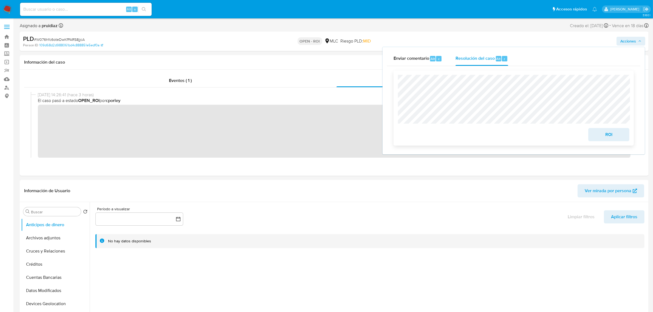
click at [616, 139] on span "ROI" at bounding box center [608, 135] width 27 height 12
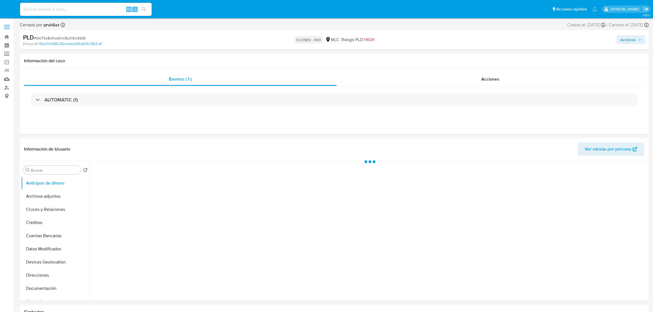
select select "10"
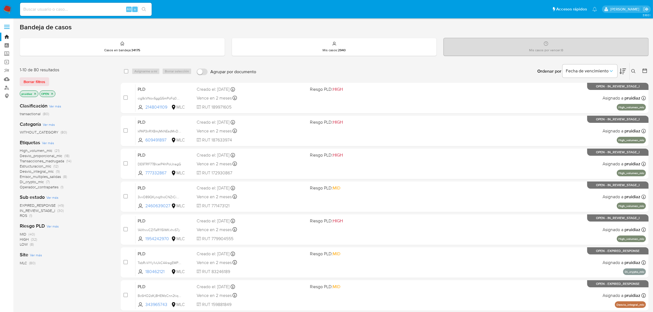
click at [624, 71] on icon at bounding box center [623, 71] width 7 height 7
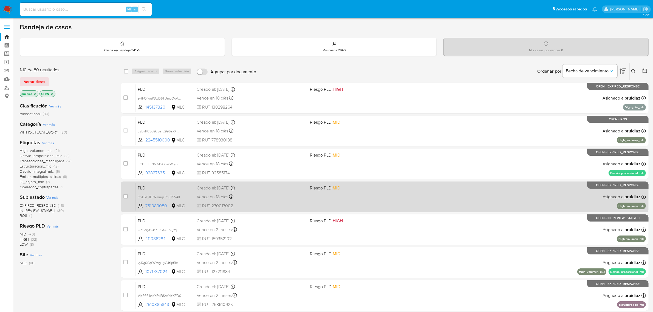
click at [272, 191] on div "PLD fnvL6YylDlWmuqsRnJTSV4It 751089080 MLC Riesgo PLD: MID Creado el: [DATE] Cr…" at bounding box center [390, 197] width 510 height 28
click at [124, 197] on input "checkbox" at bounding box center [125, 196] width 4 height 4
checkbox input "true"
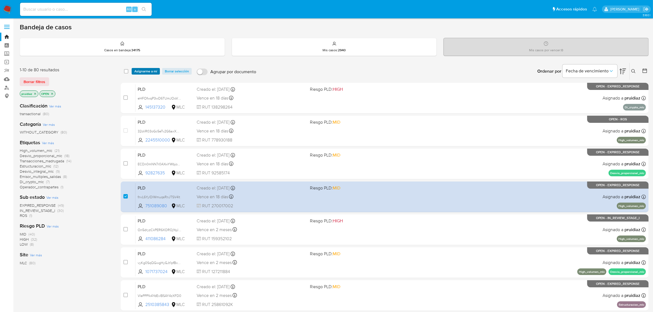
click at [151, 73] on span "Asignarme a mí" at bounding box center [145, 71] width 23 height 5
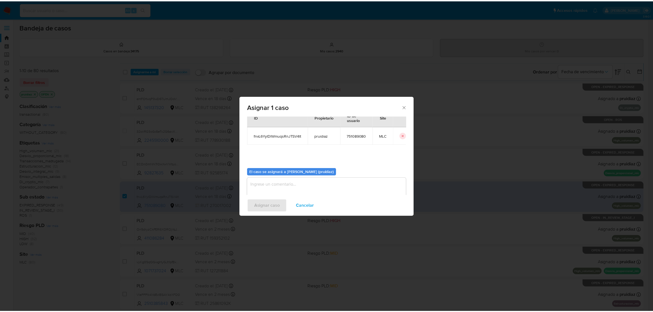
scroll to position [28, 0]
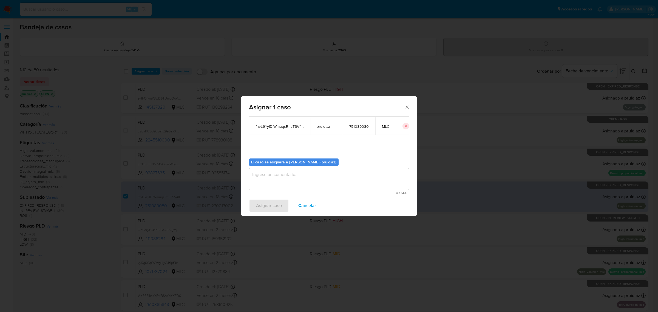
click at [305, 182] on textarea "assign-modal" at bounding box center [329, 179] width 160 height 22
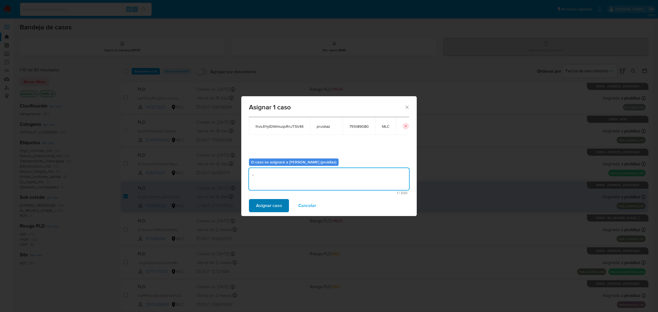
type textarea "-"
click at [264, 206] on span "Asignar caso" at bounding box center [269, 206] width 26 height 12
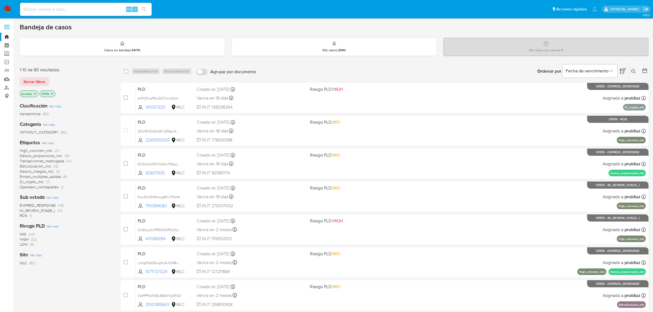
click at [10, 11] on img at bounding box center [7, 9] width 9 height 9
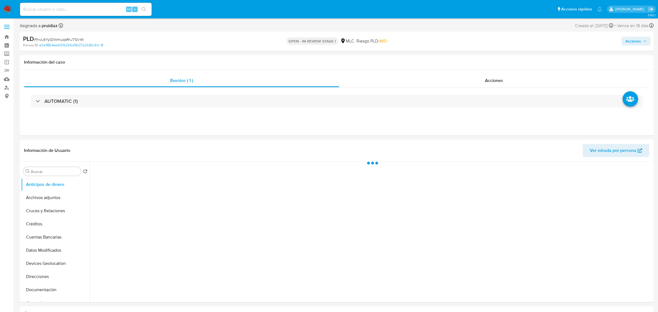
select select "10"
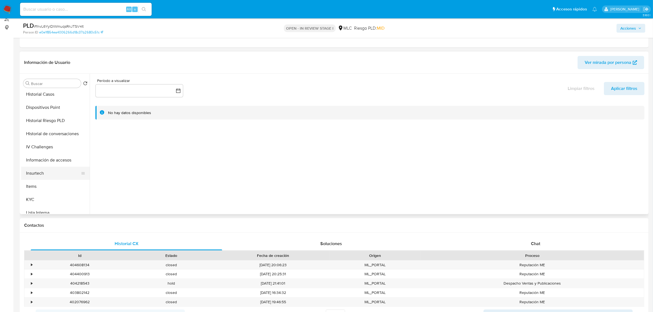
scroll to position [137, 0]
click at [36, 195] on button "KYC" at bounding box center [53, 196] width 64 height 13
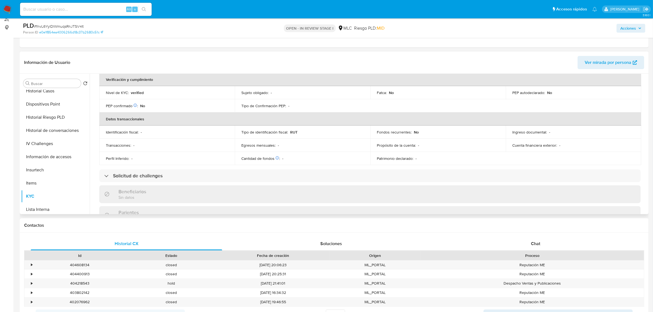
scroll to position [0, 0]
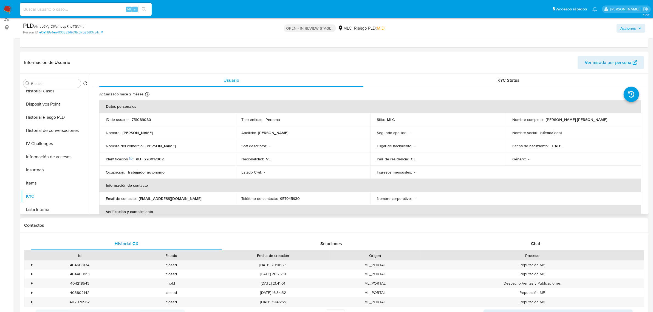
click at [160, 158] on p "RUT 270017002" at bounding box center [150, 159] width 28 height 5
copy p "270017002"
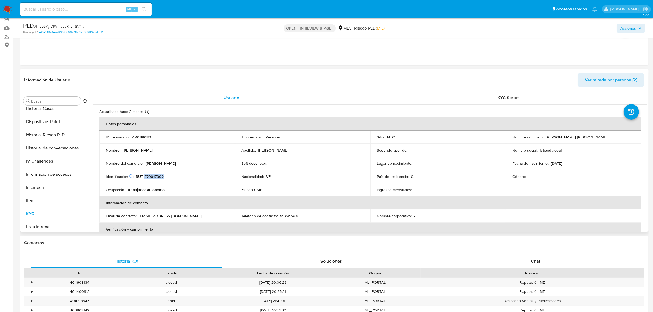
scroll to position [34, 0]
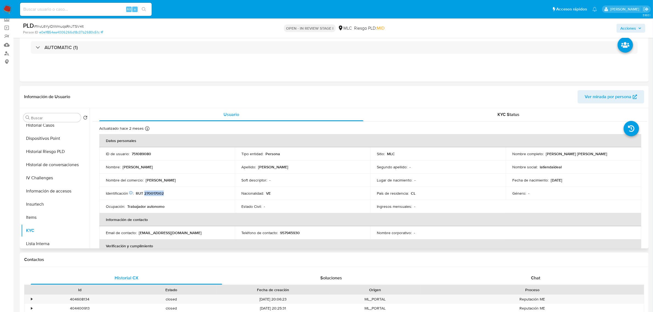
click at [157, 195] on p "RUT 270017002" at bounding box center [150, 193] width 28 height 5
click at [158, 194] on p "RUT 270017002" at bounding box center [150, 193] width 28 height 5
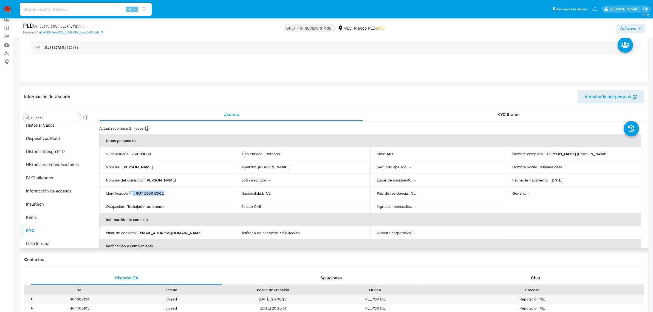
click at [158, 194] on p "RUT 270017002" at bounding box center [150, 193] width 28 height 5
click at [159, 193] on p "RUT 270017002" at bounding box center [150, 193] width 28 height 5
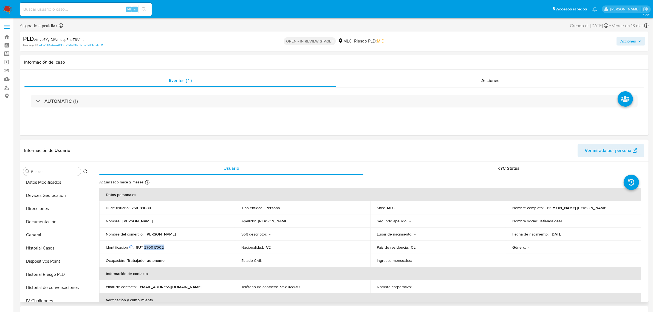
scroll to position [0, 0]
click at [54, 210] on button "Cruces y Relaciones" at bounding box center [53, 210] width 64 height 13
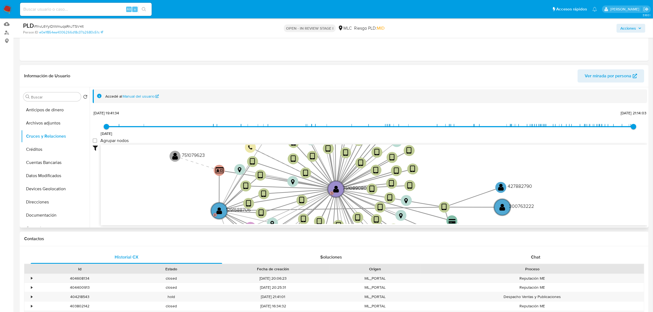
scroll to position [69, 0]
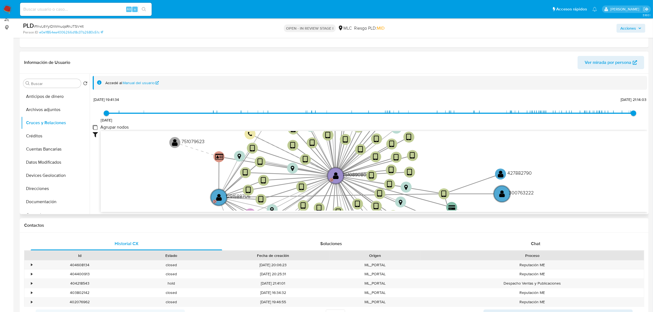
click at [95, 127] on group_nodes "Agrupar nodos" at bounding box center [95, 127] width 4 height 4
checkbox group_nodes "true"
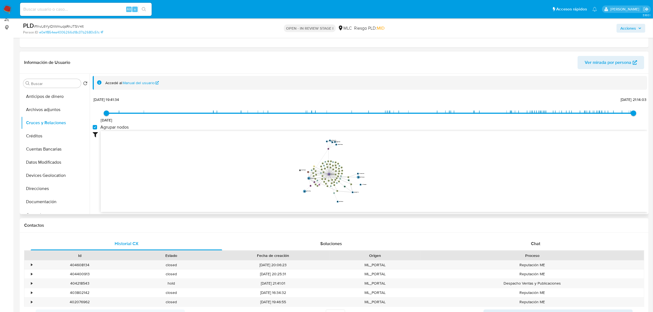
drag, startPoint x: 369, startPoint y: 153, endPoint x: 378, endPoint y: 166, distance: 15.5
click at [378, 166] on icon "device-66d79710924e1351cabe3173  user-751089080  751089080 D device-67f6cf67e…" at bounding box center [374, 171] width 547 height 80
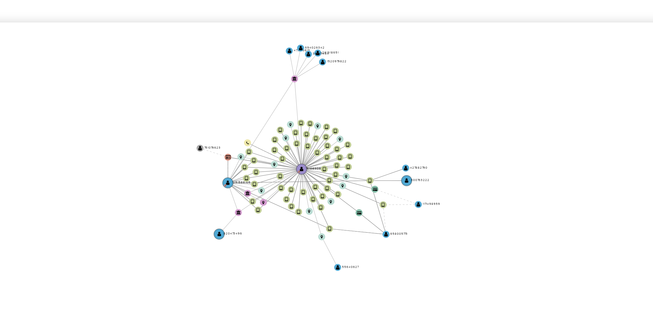
drag, startPoint x: 381, startPoint y: 180, endPoint x: 371, endPoint y: 175, distance: 11.4
click at [371, 175] on icon "device-66d79710924e1351cabe3173  user-751089080  751089080 D device-67f6cf67e…" at bounding box center [374, 171] width 547 height 80
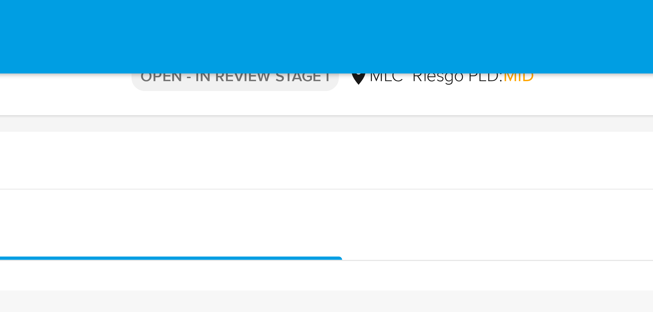
scroll to position [0, 0]
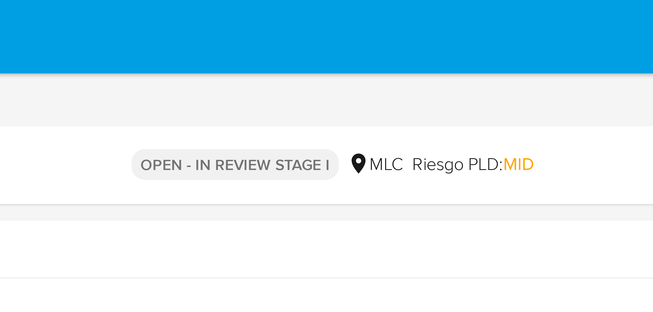
drag, startPoint x: 415, startPoint y: 155, endPoint x: 406, endPoint y: 14, distance: 141.0
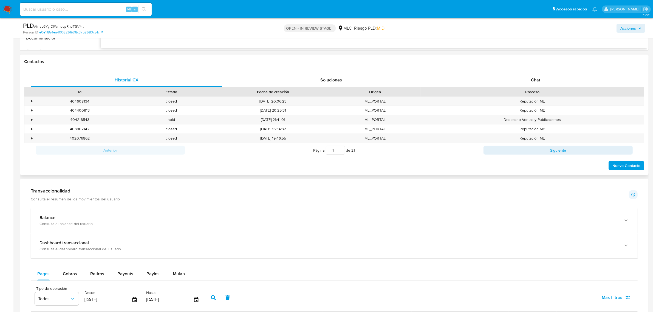
scroll to position [240, 0]
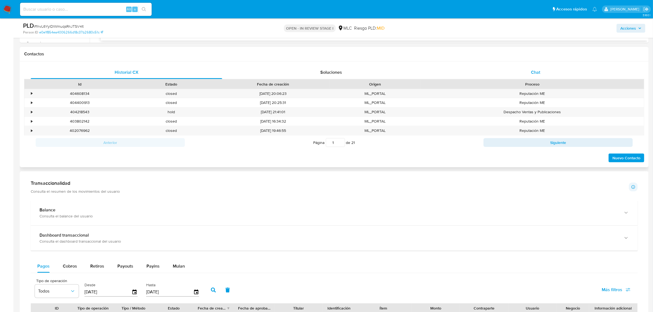
click at [538, 77] on div "Chat" at bounding box center [535, 72] width 191 height 13
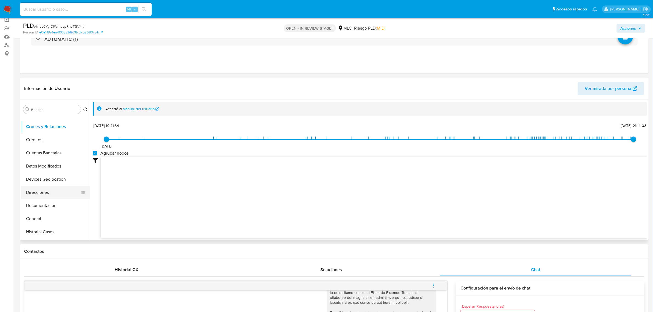
scroll to position [34, 0]
click at [47, 193] on button "Documentación" at bounding box center [53, 193] width 64 height 13
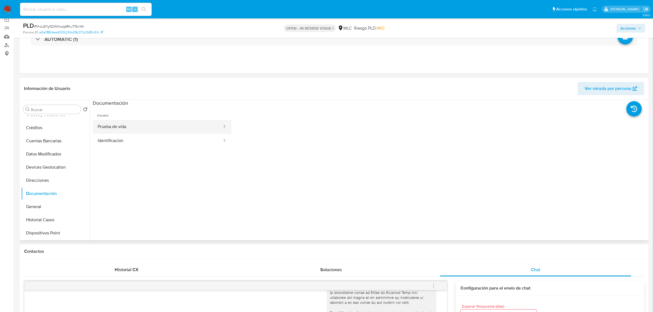
click at [133, 131] on button "Prueba de vida" at bounding box center [158, 127] width 130 height 14
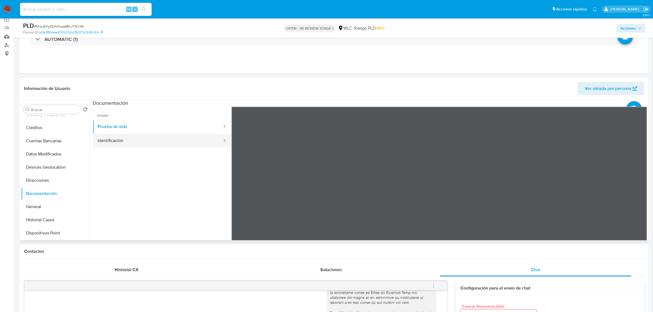
click at [176, 145] on button "Identificación" at bounding box center [158, 141] width 130 height 14
click at [637, 192] on icon at bounding box center [640, 195] width 11 height 11
click at [235, 194] on icon at bounding box center [238, 195] width 11 height 11
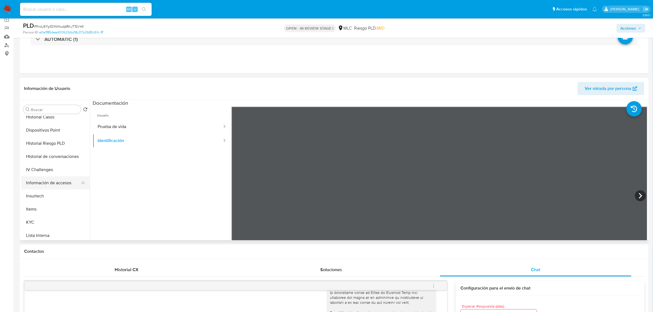
scroll to position [171, 0]
click at [34, 188] on button "KYC" at bounding box center [53, 188] width 64 height 13
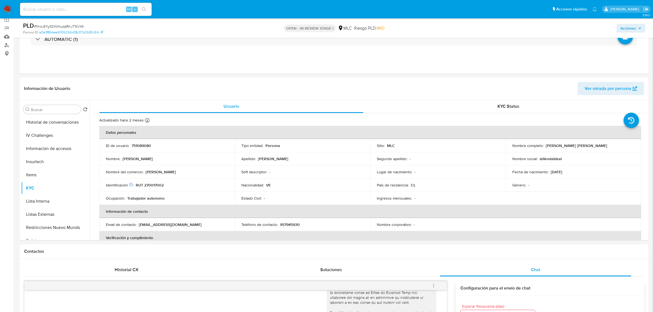
drag, startPoint x: 610, startPoint y: 145, endPoint x: 545, endPoint y: 148, distance: 64.8
click at [545, 148] on div "Nombre completo : Rosanna Carolina Garces Figueroa" at bounding box center [573, 145] width 122 height 5
copy p "[PERSON_NAME] [PERSON_NAME]"
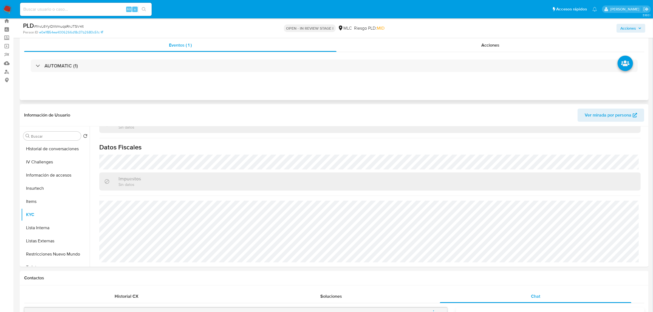
scroll to position [0, 0]
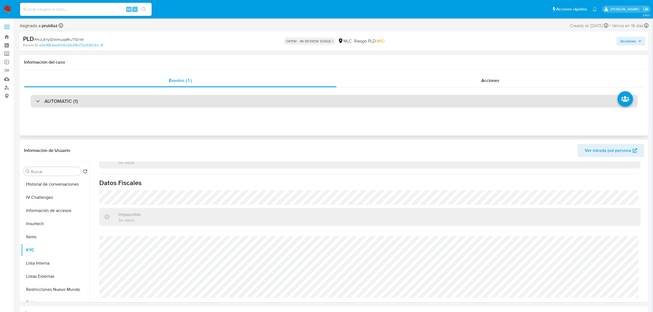
click at [73, 99] on h3 "AUTOMATIC (1)" at bounding box center [60, 101] width 33 height 6
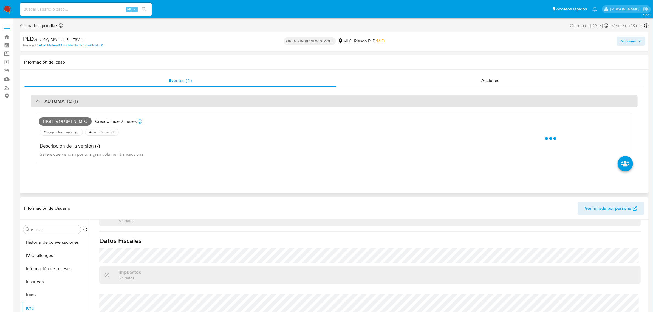
click at [72, 99] on h3 "AUTOMATIC (1)" at bounding box center [60, 101] width 33 height 6
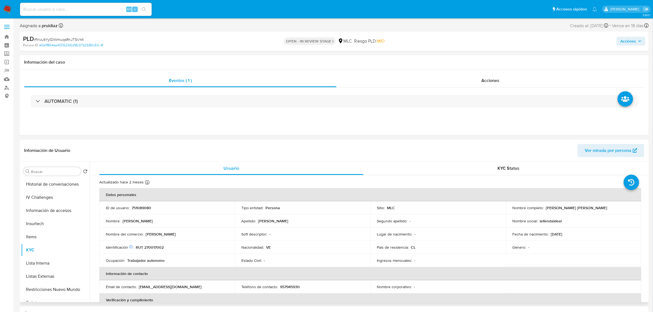
click at [557, 221] on p "latiendaideal" at bounding box center [551, 221] width 22 height 5
copy p "latiendaideal"
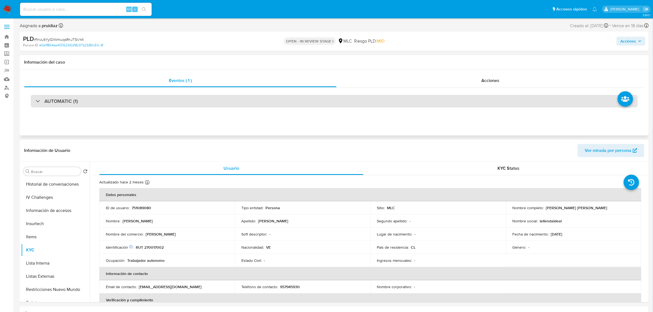
drag, startPoint x: 62, startPoint y: 111, endPoint x: 62, endPoint y: 104, distance: 6.1
click at [62, 109] on div "AUTOMATIC (1)" at bounding box center [334, 100] width 620 height 27
click at [63, 103] on h3 "AUTOMATIC (1)" at bounding box center [60, 101] width 33 height 6
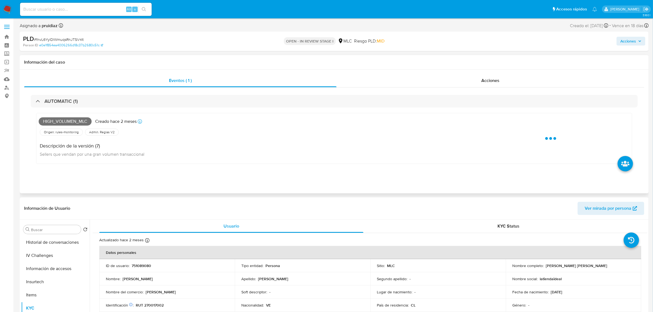
click at [58, 124] on span "High_volumen_mlc" at bounding box center [65, 121] width 53 height 8
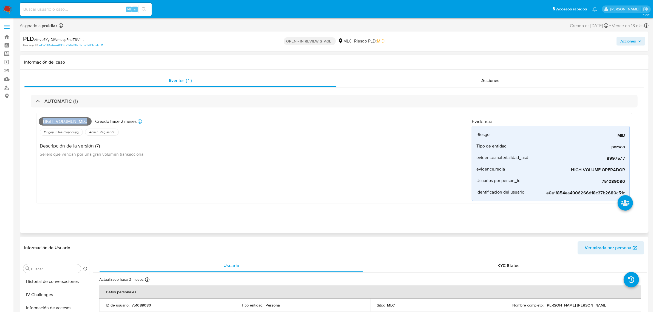
click at [66, 125] on span "High_volumen_mlc" at bounding box center [65, 121] width 53 height 8
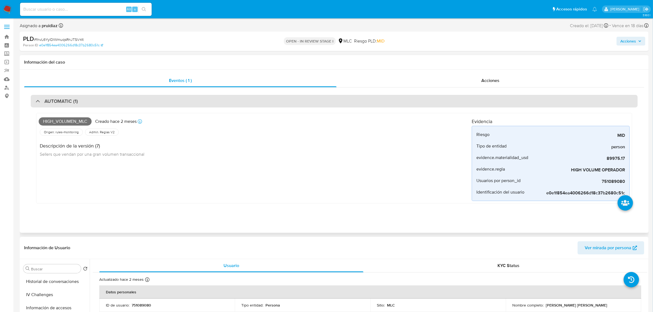
click at [57, 106] on div "AUTOMATIC (1)" at bounding box center [334, 101] width 607 height 13
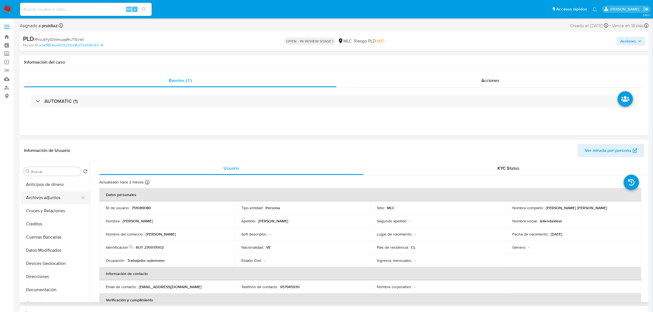
click at [42, 198] on button "Archivos adjuntos" at bounding box center [53, 197] width 64 height 13
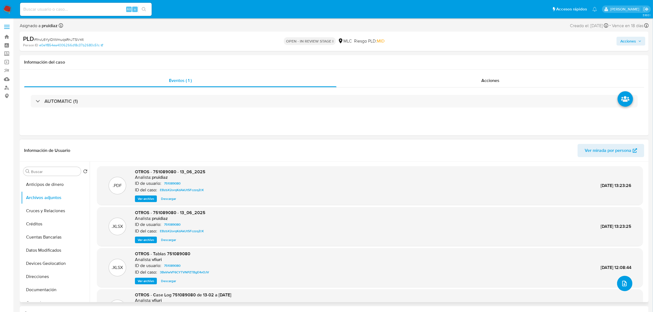
click at [626, 284] on button "upload-file" at bounding box center [624, 283] width 15 height 15
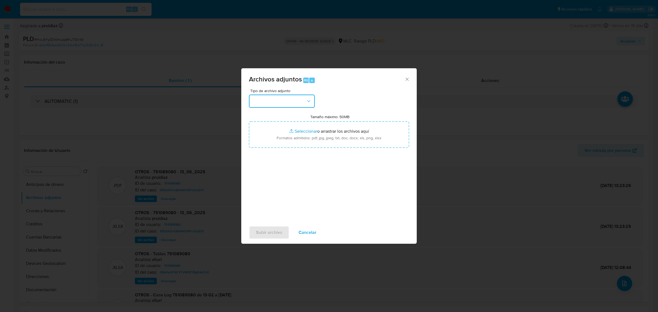
click at [305, 106] on button "button" at bounding box center [282, 101] width 66 height 13
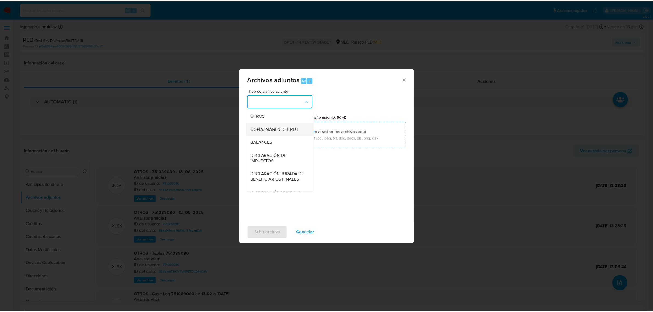
scroll to position [56, 0]
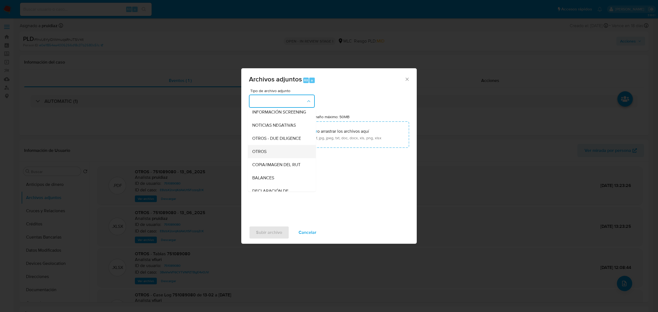
click at [265, 154] on span "OTROS" at bounding box center [259, 151] width 14 height 5
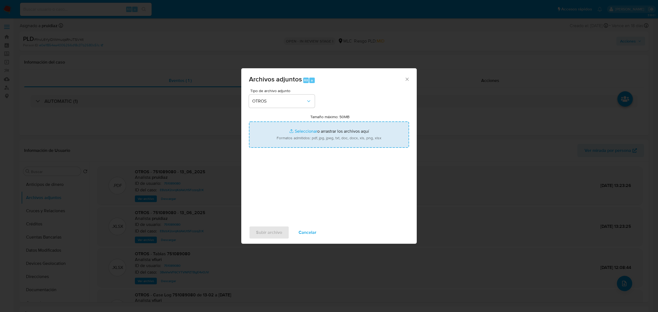
click at [290, 131] on input "Tamaño máximo: 50MB Seleccionar archivos" at bounding box center [329, 134] width 160 height 26
type input "C:\fakepath\751089080 - 22_09_2025.xlsx"
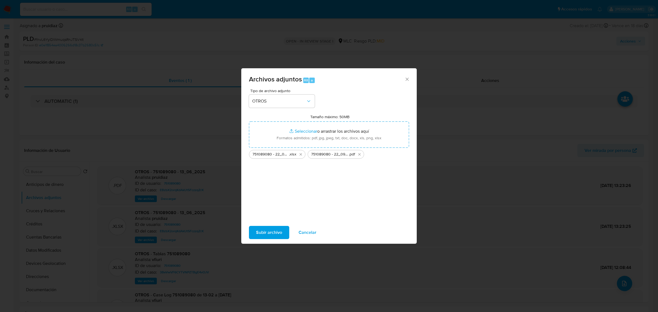
click at [268, 235] on span "Subir archivo" at bounding box center [269, 233] width 26 height 12
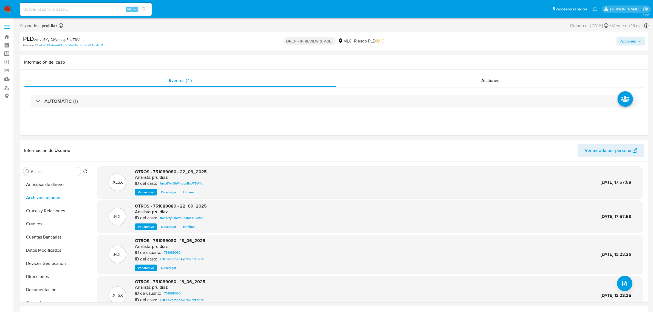
drag, startPoint x: 621, startPoint y: 41, endPoint x: 604, endPoint y: 47, distance: 17.5
click at [604, 47] on div "Acciones" at bounding box center [542, 41] width 206 height 13
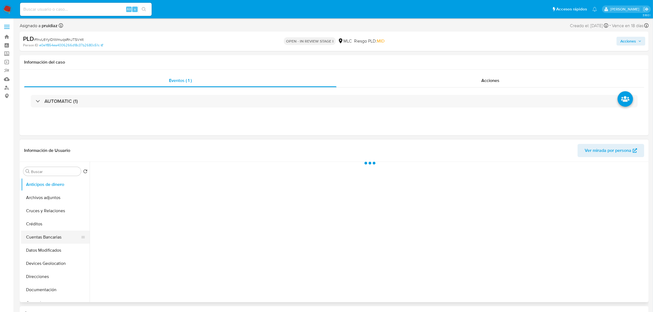
click at [50, 236] on button "Cuentas Bancarias" at bounding box center [53, 237] width 64 height 13
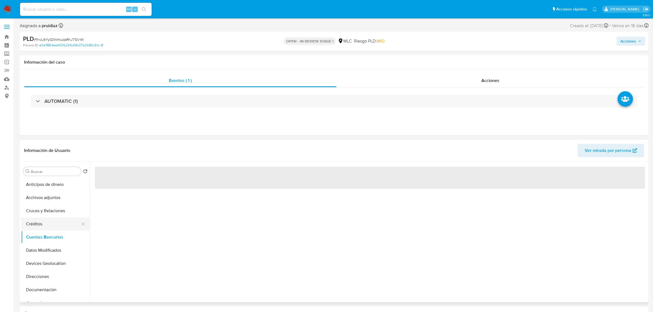
select select "10"
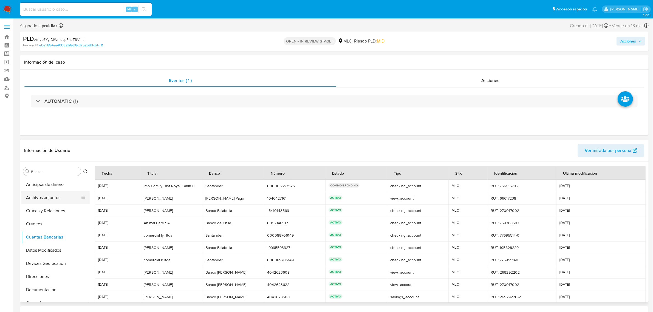
click at [47, 198] on button "Archivos adjuntos" at bounding box center [53, 197] width 64 height 13
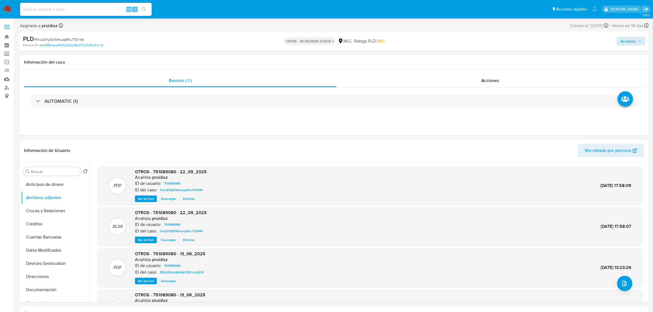
drag, startPoint x: 640, startPoint y: 30, endPoint x: 633, endPoint y: 38, distance: 10.5
click at [639, 31] on div "Asignado a pruidiaz Asignado el: 12/08/2025 16:25:25 Creado el: 12/07/2025 Crea…" at bounding box center [334, 27] width 629 height 10
click at [633, 38] on span "Acciones" at bounding box center [628, 41] width 16 height 9
click at [493, 63] on div "Resolución del caso Alt r" at bounding box center [482, 59] width 52 height 14
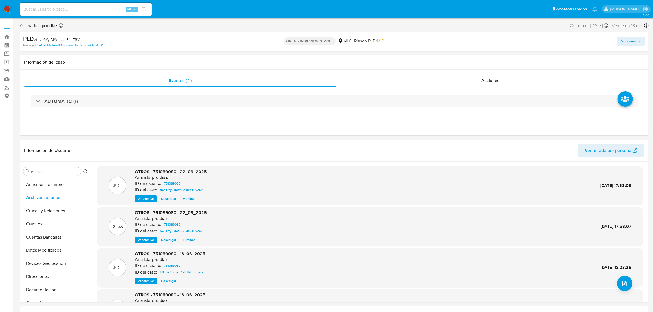
click at [633, 45] on span "Acciones" at bounding box center [628, 41] width 16 height 9
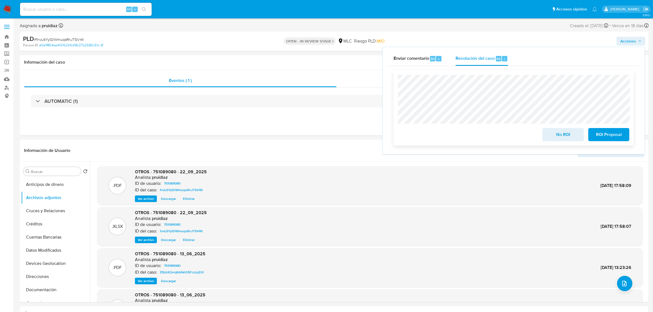
click at [553, 136] on span "No ROI" at bounding box center [563, 135] width 27 height 12
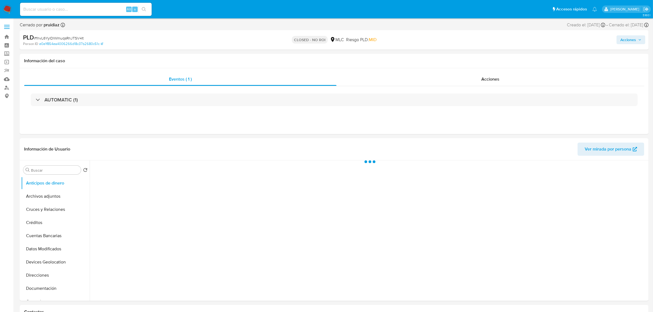
select select "10"
